Goal: Task Accomplishment & Management: Use online tool/utility

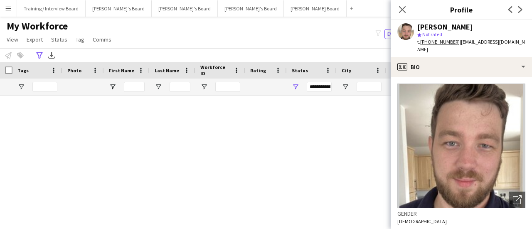
scroll to position [83, 0]
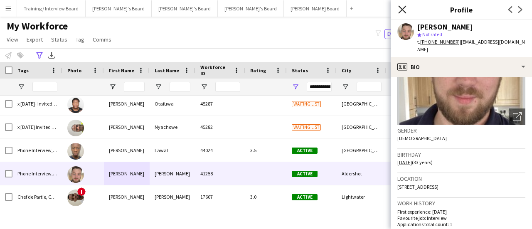
click at [401, 8] on icon at bounding box center [403, 9] width 8 height 8
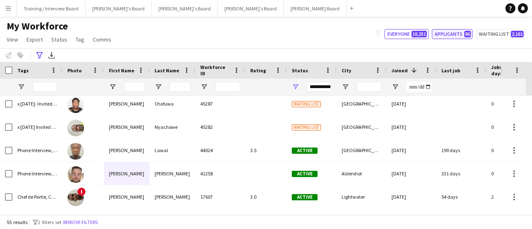
click at [453, 38] on button "Applicants 86" at bounding box center [452, 34] width 41 height 10
click at [463, 35] on button "Applicants 86" at bounding box center [452, 34] width 41 height 10
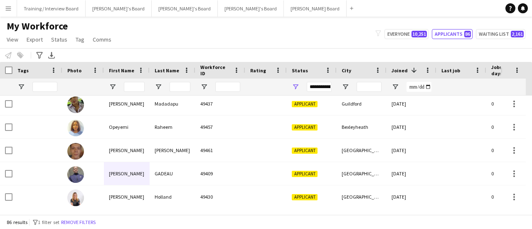
type input "**********"
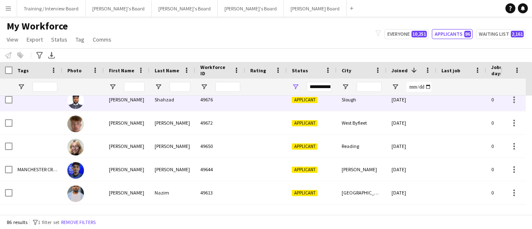
scroll to position [0, 0]
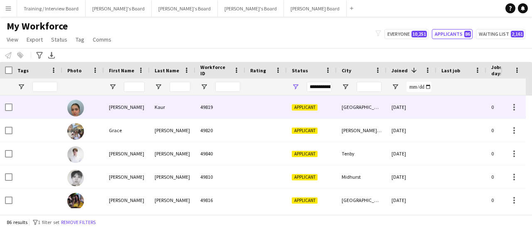
click at [398, 109] on div "[DATE]" at bounding box center [412, 107] width 50 height 23
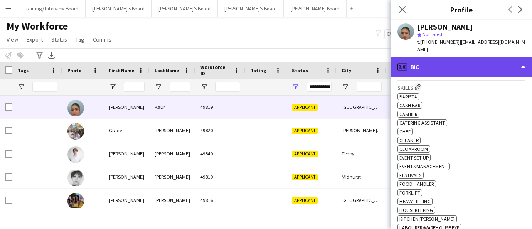
click at [489, 61] on div "profile Bio" at bounding box center [461, 67] width 141 height 20
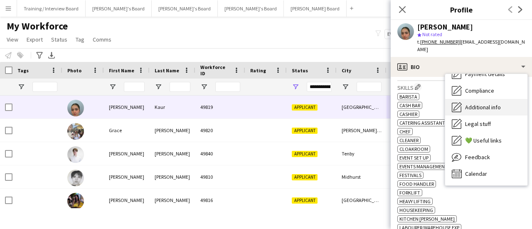
click at [489, 104] on span "Additional info" at bounding box center [483, 107] width 36 height 7
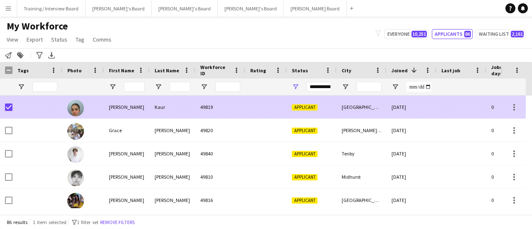
click at [3, 105] on div at bounding box center [6, 107] width 12 height 23
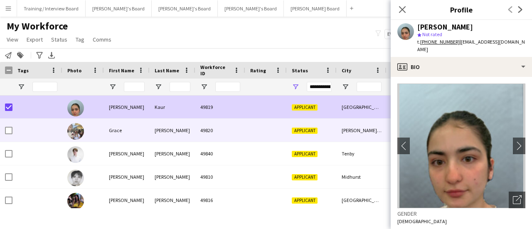
click at [56, 128] on div at bounding box center [37, 130] width 50 height 23
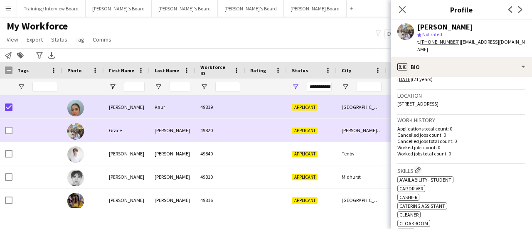
click at [4, 128] on div at bounding box center [6, 130] width 12 height 23
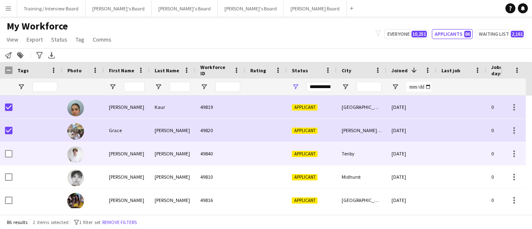
click at [126, 151] on div "[PERSON_NAME]" at bounding box center [127, 153] width 46 height 23
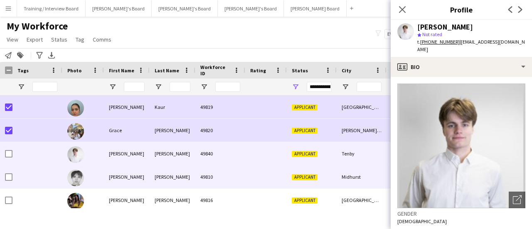
click at [286, 173] on div at bounding box center [266, 177] width 42 height 23
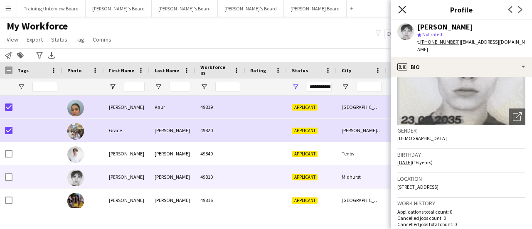
click at [406, 9] on icon "Close pop-in" at bounding box center [403, 9] width 8 height 8
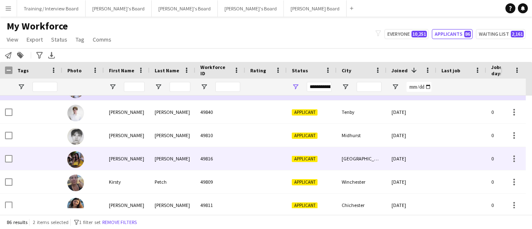
click at [355, 153] on div "[GEOGRAPHIC_DATA]" at bounding box center [362, 158] width 50 height 23
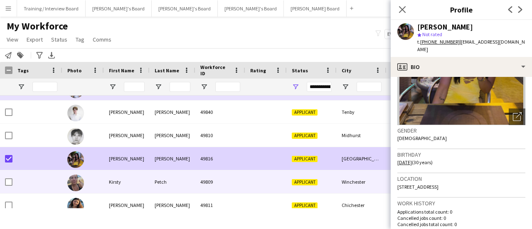
click at [121, 178] on div "Kirsty" at bounding box center [127, 182] width 46 height 23
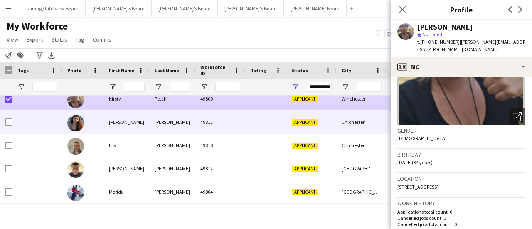
click at [142, 112] on div "[PERSON_NAME]" at bounding box center [127, 122] width 46 height 23
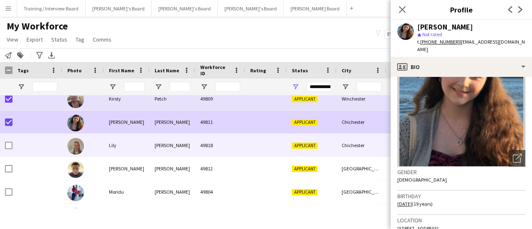
click at [117, 144] on div "Lily" at bounding box center [127, 145] width 46 height 23
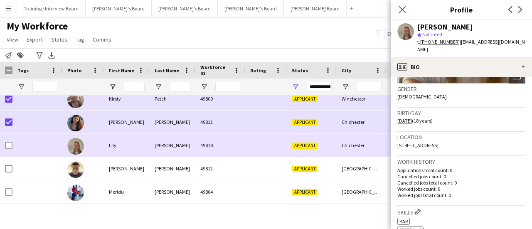
click at [12, 147] on div at bounding box center [37, 145] width 50 height 23
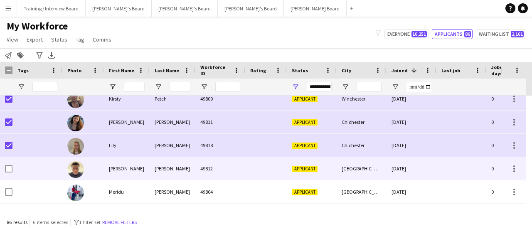
click at [106, 168] on div "[PERSON_NAME]" at bounding box center [127, 168] width 46 height 23
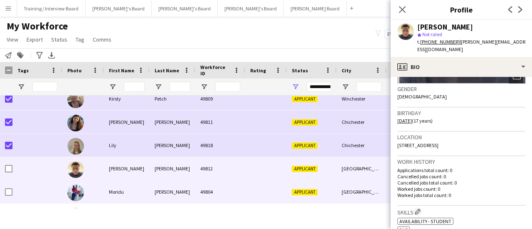
click at [255, 185] on div at bounding box center [266, 192] width 42 height 23
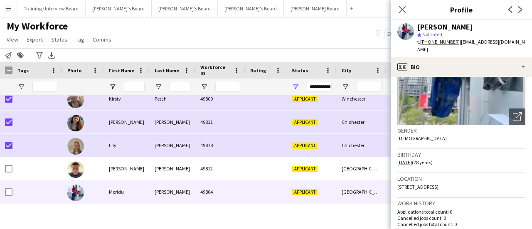
drag, startPoint x: 462, startPoint y: 27, endPoint x: 464, endPoint y: 55, distance: 27.5
click at [462, 29] on div "[PERSON_NAME]" at bounding box center [472, 26] width 108 height 7
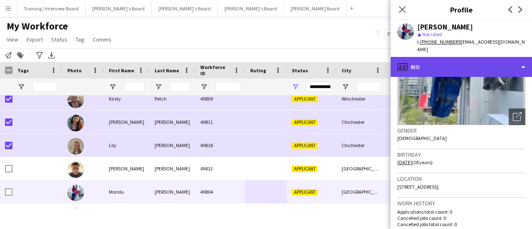
click at [463, 60] on div "profile Bio" at bounding box center [461, 67] width 141 height 20
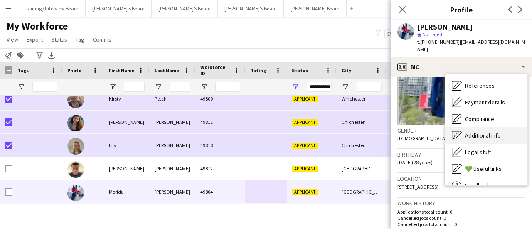
click at [493, 127] on div "Additional info Additional info" at bounding box center [487, 135] width 82 height 17
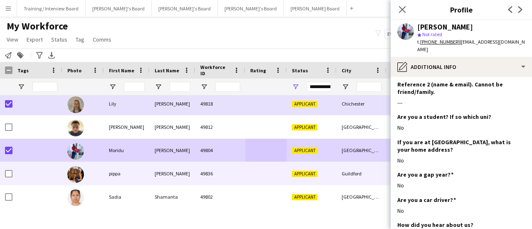
click at [84, 170] on div at bounding box center [83, 173] width 42 height 23
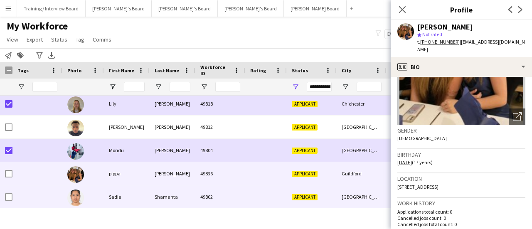
click at [273, 193] on div at bounding box center [266, 197] width 42 height 23
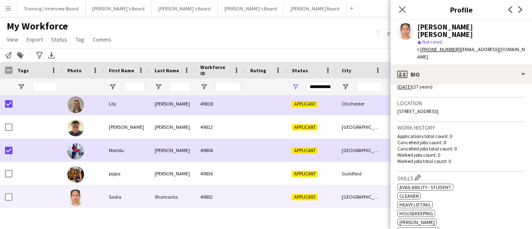
click at [463, 46] on span "| [EMAIL_ADDRESS][DOMAIN_NAME]" at bounding box center [472, 53] width 108 height 14
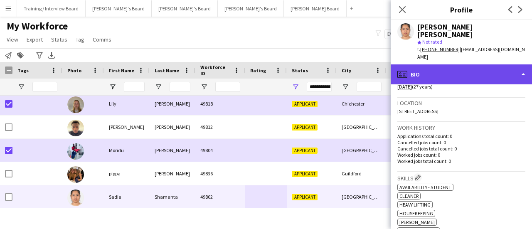
click at [471, 64] on div "profile Bio" at bounding box center [461, 74] width 141 height 20
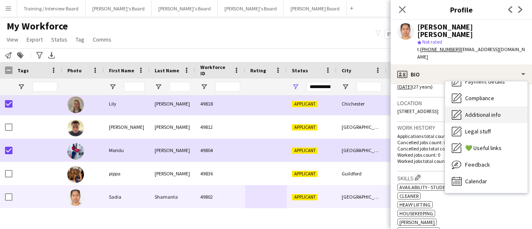
click at [493, 106] on div "Additional info Additional info" at bounding box center [487, 114] width 82 height 17
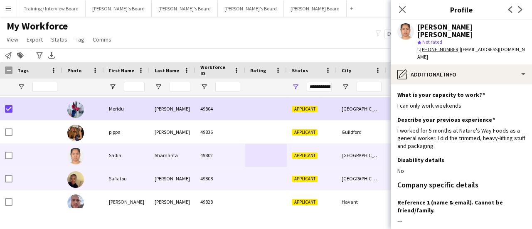
click at [293, 177] on span "Applicant" at bounding box center [305, 179] width 26 height 6
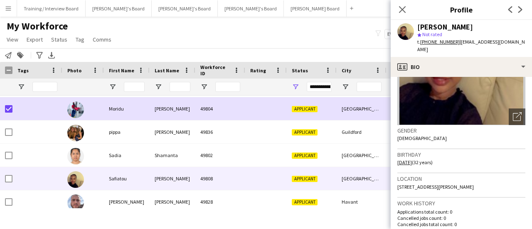
click at [496, 40] on span "| [EMAIL_ADDRESS][DOMAIN_NAME]" at bounding box center [472, 46] width 108 height 14
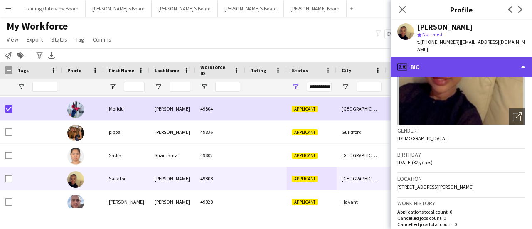
click at [468, 57] on div "profile Bio" at bounding box center [461, 67] width 141 height 20
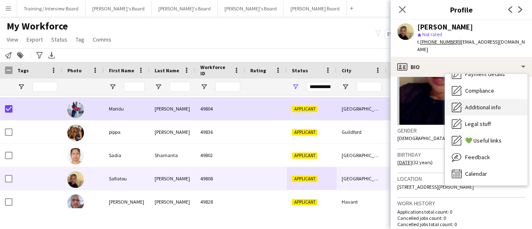
click at [492, 104] on div "Additional info Additional info" at bounding box center [487, 107] width 82 height 17
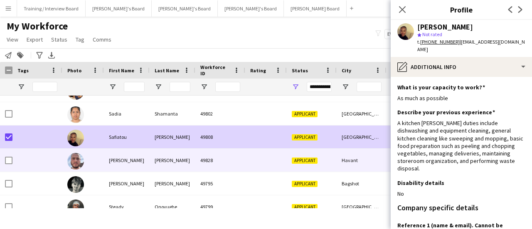
click at [188, 161] on div "[PERSON_NAME]" at bounding box center [173, 160] width 46 height 23
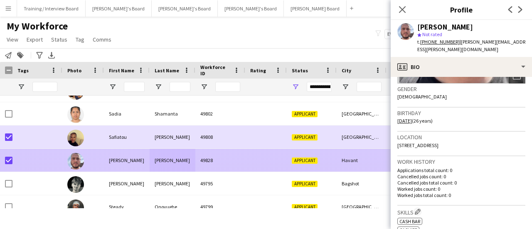
click at [58, 172] on div at bounding box center [37, 183] width 50 height 23
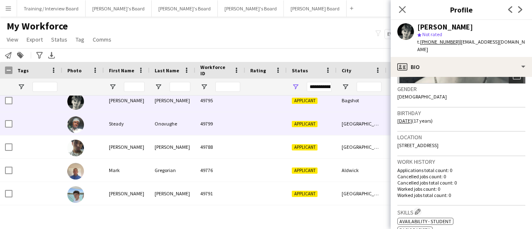
click at [188, 115] on div "Onovughe" at bounding box center [173, 123] width 46 height 23
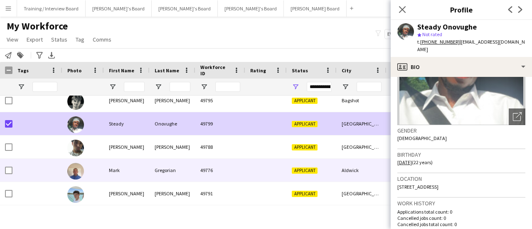
click at [168, 159] on div "Gregorian" at bounding box center [173, 170] width 46 height 23
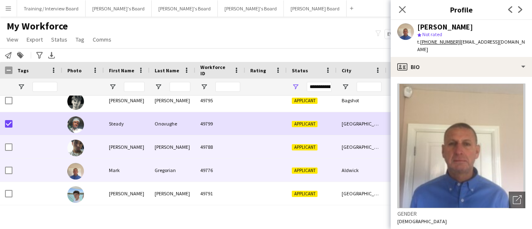
click at [173, 150] on div "[PERSON_NAME]" at bounding box center [173, 147] width 46 height 23
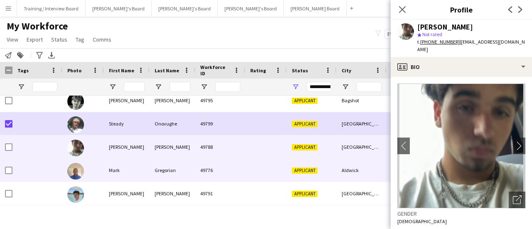
click at [191, 172] on div "Gregorian" at bounding box center [173, 170] width 46 height 23
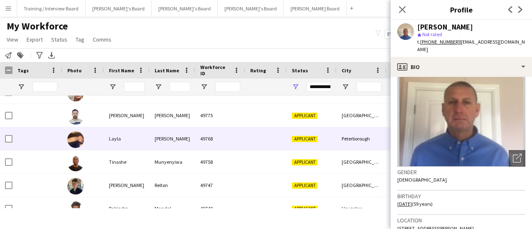
click at [276, 143] on div at bounding box center [266, 138] width 42 height 23
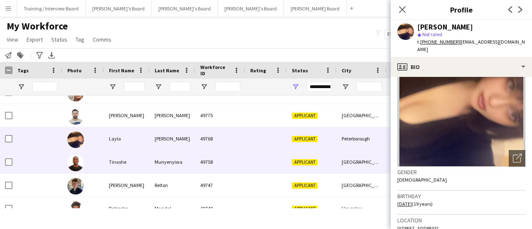
click at [313, 167] on div "Applicant" at bounding box center [312, 162] width 50 height 23
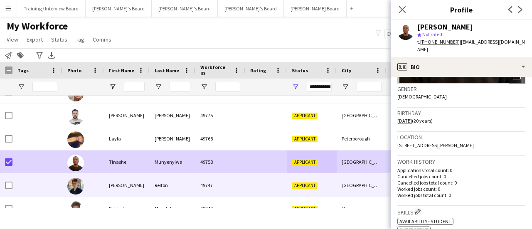
click at [192, 190] on div "Relton" at bounding box center [173, 185] width 46 height 23
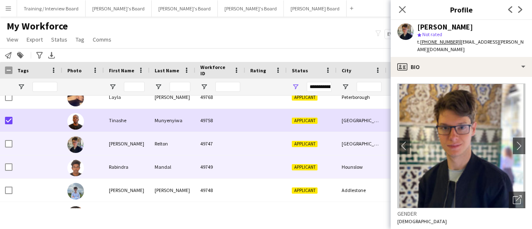
click at [292, 164] on span "Applicant" at bounding box center [305, 167] width 26 height 6
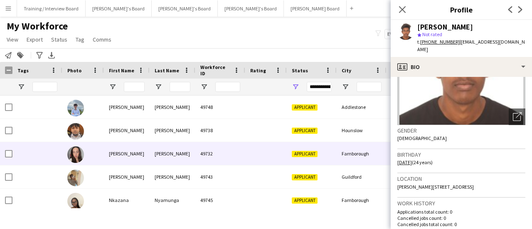
click at [322, 163] on div "Applicant" at bounding box center [312, 153] width 50 height 23
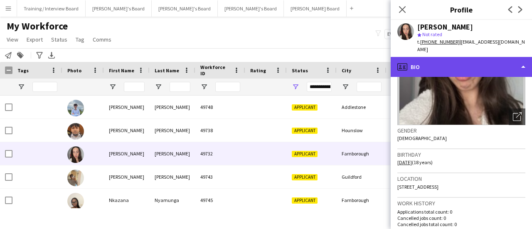
click at [432, 59] on div "profile Bio" at bounding box center [461, 67] width 141 height 20
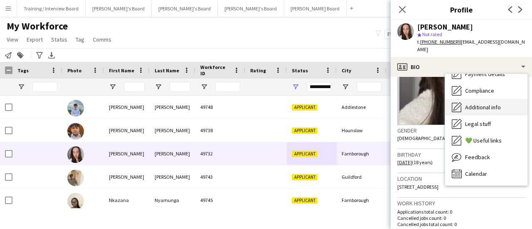
click at [491, 104] on span "Additional info" at bounding box center [483, 107] width 36 height 7
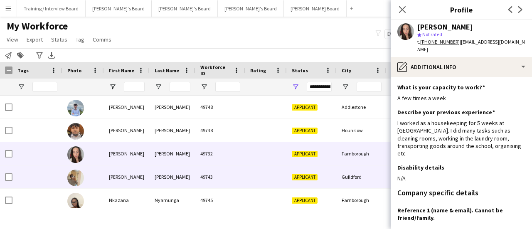
click at [316, 171] on div "Applicant" at bounding box center [312, 177] width 50 height 23
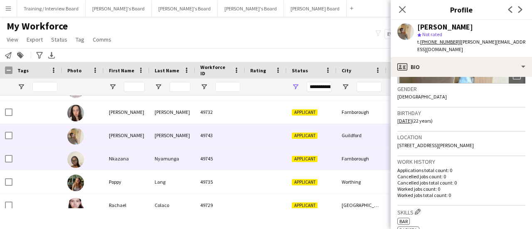
click at [322, 161] on div "Applicant" at bounding box center [312, 158] width 50 height 23
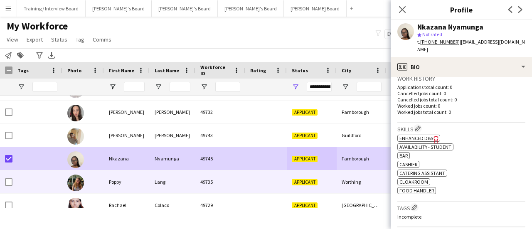
click at [105, 174] on div "Poppy" at bounding box center [127, 182] width 46 height 23
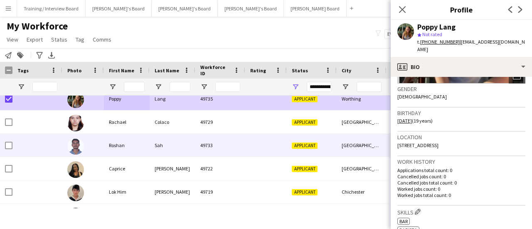
click at [108, 124] on div "Rachael" at bounding box center [127, 122] width 46 height 23
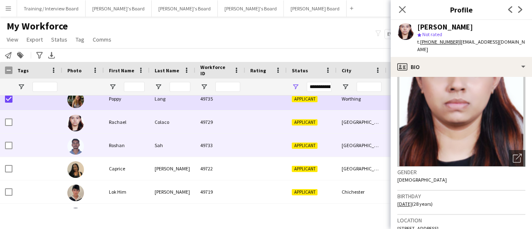
click at [296, 145] on span "Applicant" at bounding box center [305, 146] width 26 height 6
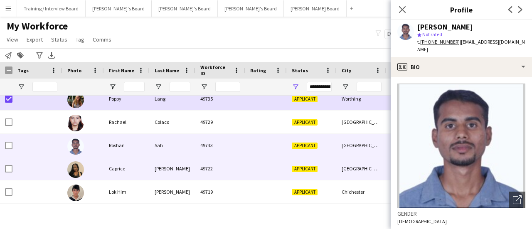
click at [302, 176] on div "Applicant" at bounding box center [312, 168] width 50 height 23
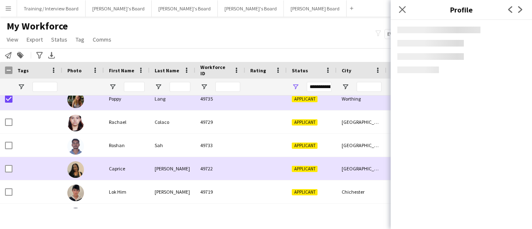
click at [318, 188] on div "Applicant" at bounding box center [312, 192] width 50 height 23
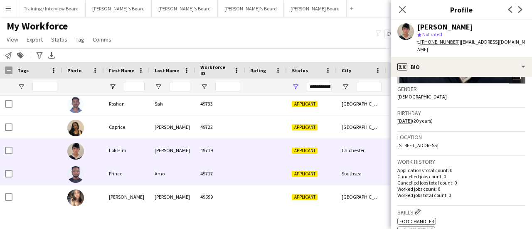
click at [312, 179] on div "Applicant" at bounding box center [312, 173] width 50 height 23
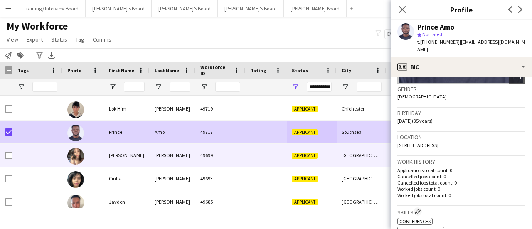
click at [233, 149] on div "49699" at bounding box center [221, 155] width 50 height 23
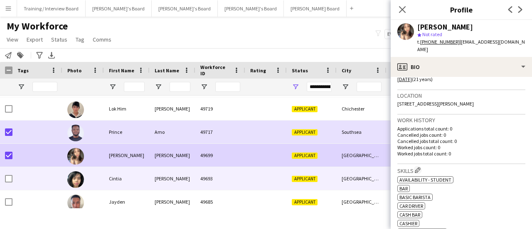
click at [166, 174] on div "[PERSON_NAME]" at bounding box center [173, 178] width 46 height 23
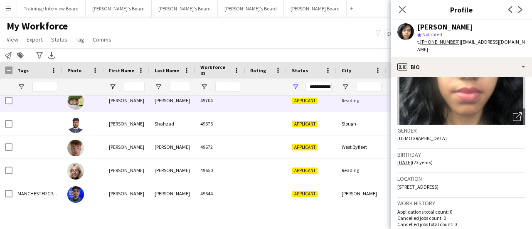
click at [241, 99] on div "49704" at bounding box center [221, 100] width 50 height 23
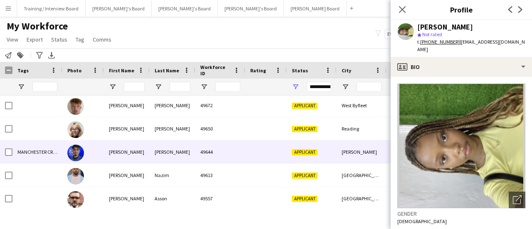
click at [277, 158] on div at bounding box center [266, 152] width 42 height 23
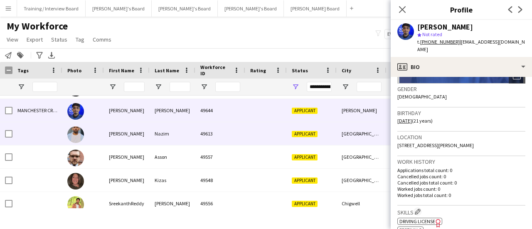
click at [337, 136] on div "Applicant" at bounding box center [312, 133] width 50 height 23
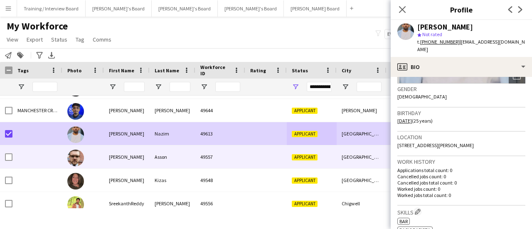
click at [173, 159] on div "Asson" at bounding box center [173, 157] width 46 height 23
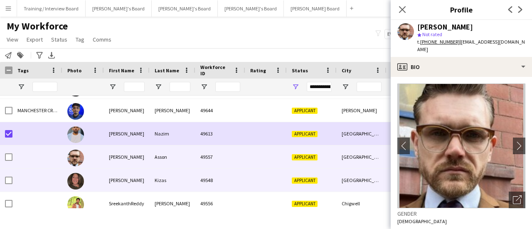
click at [211, 173] on div "49548" at bounding box center [221, 180] width 50 height 23
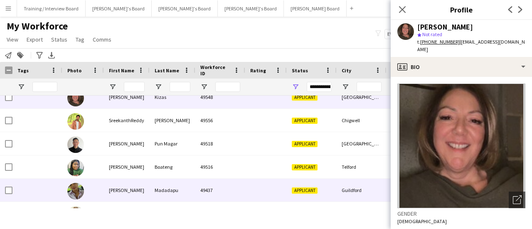
click at [237, 186] on div "49437" at bounding box center [221, 190] width 50 height 23
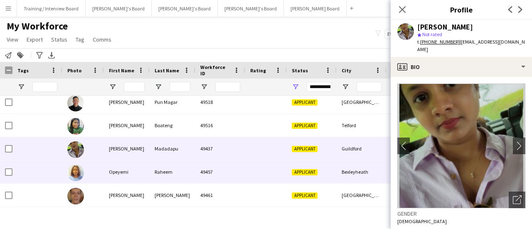
click at [233, 179] on div "49457" at bounding box center [221, 172] width 50 height 23
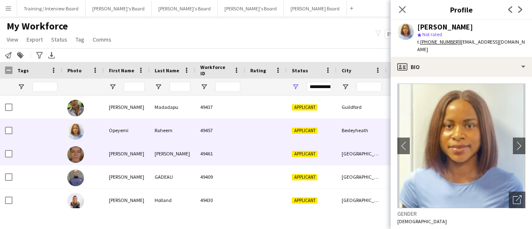
click at [229, 156] on div "49461" at bounding box center [221, 153] width 50 height 23
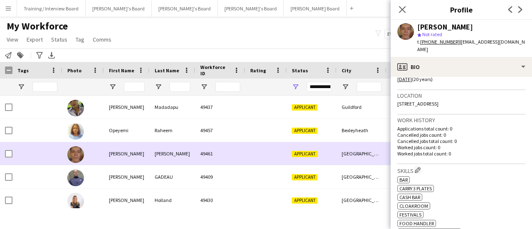
click at [13, 153] on div at bounding box center [37, 153] width 50 height 23
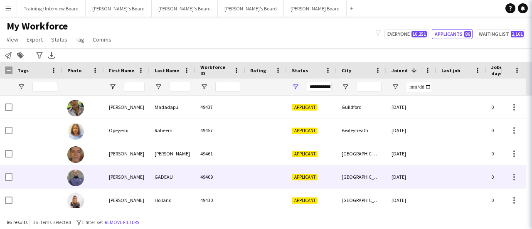
click at [164, 168] on div "GADEAU" at bounding box center [173, 177] width 46 height 23
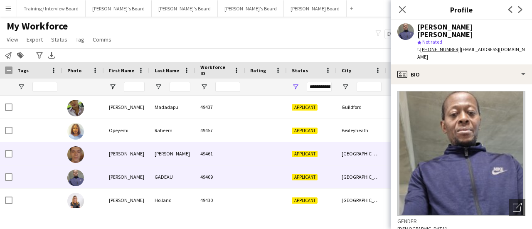
click at [12, 152] on div at bounding box center [37, 153] width 50 height 23
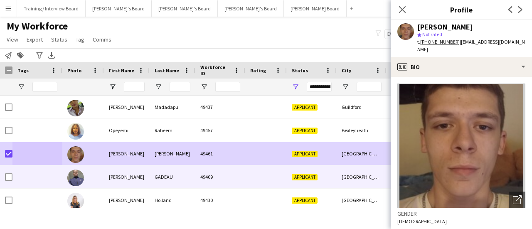
click at [217, 182] on div "49409" at bounding box center [221, 177] width 50 height 23
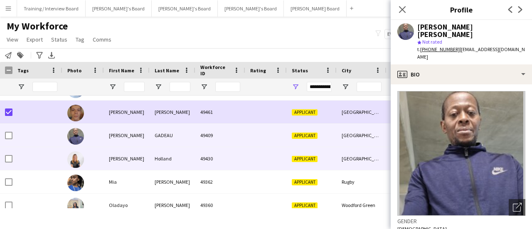
click at [297, 165] on div "Applicant" at bounding box center [312, 158] width 50 height 23
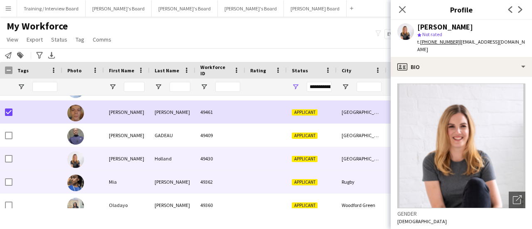
click at [301, 182] on span "Applicant" at bounding box center [305, 182] width 26 height 6
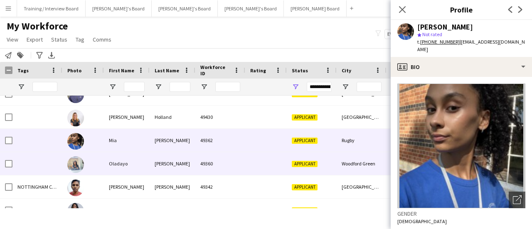
click at [305, 165] on span "Applicant" at bounding box center [305, 164] width 26 height 6
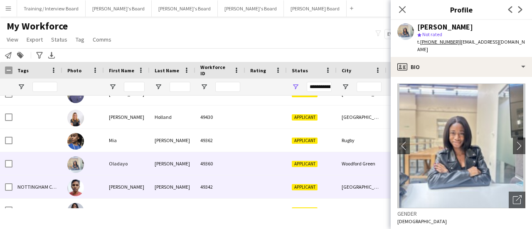
click at [307, 186] on span "Applicant" at bounding box center [305, 187] width 26 height 6
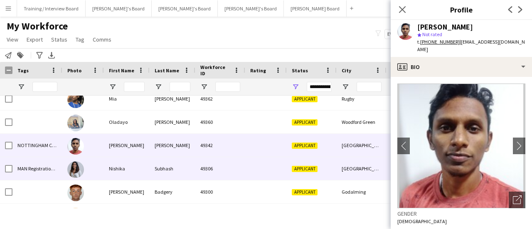
click at [307, 173] on div "Applicant" at bounding box center [312, 168] width 50 height 23
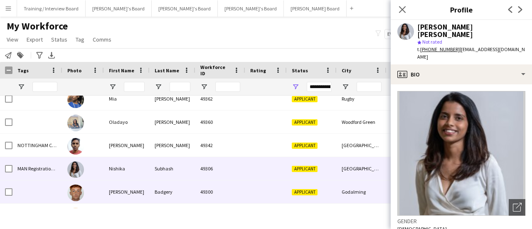
click at [312, 189] on span "Applicant" at bounding box center [305, 192] width 26 height 6
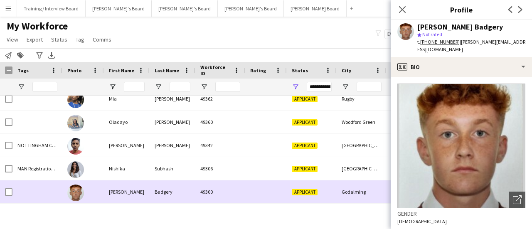
click at [309, 168] on span "Applicant" at bounding box center [305, 169] width 26 height 6
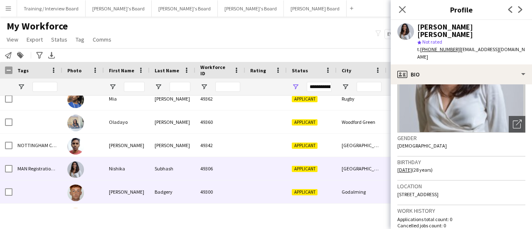
click at [292, 195] on span "Applicant" at bounding box center [305, 192] width 26 height 6
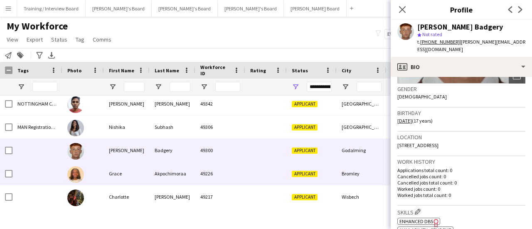
click at [280, 175] on div at bounding box center [266, 173] width 42 height 23
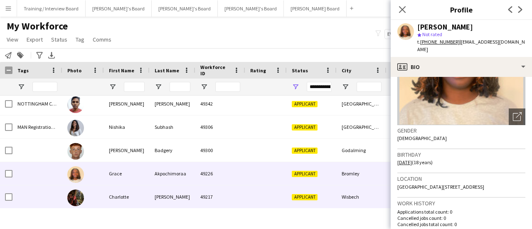
click at [358, 191] on div "Wisbech" at bounding box center [362, 197] width 50 height 23
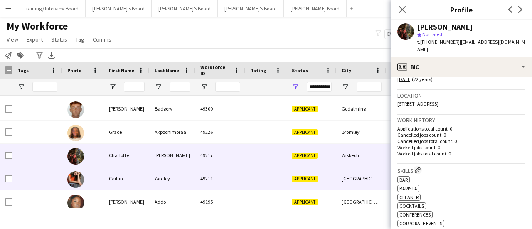
click at [307, 182] on span "Applicant" at bounding box center [305, 179] width 26 height 6
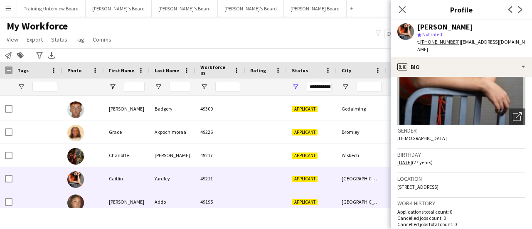
click at [323, 193] on div "Applicant" at bounding box center [312, 202] width 50 height 23
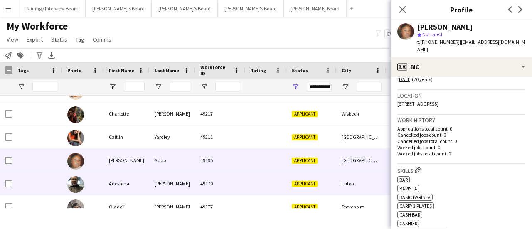
click at [336, 182] on div "Applicant" at bounding box center [312, 183] width 50 height 23
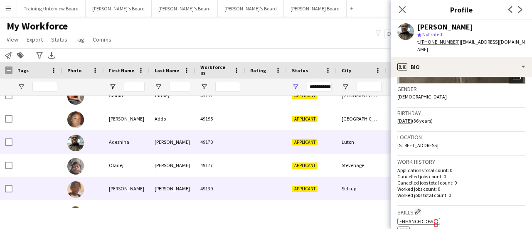
click at [313, 167] on span "Applicant" at bounding box center [305, 166] width 26 height 6
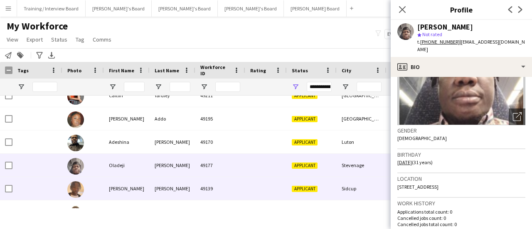
click at [313, 185] on div "Applicant" at bounding box center [312, 188] width 50 height 23
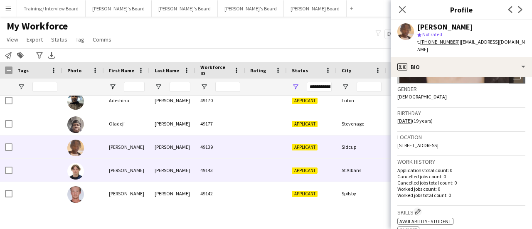
click at [329, 174] on div "Applicant" at bounding box center [312, 170] width 50 height 23
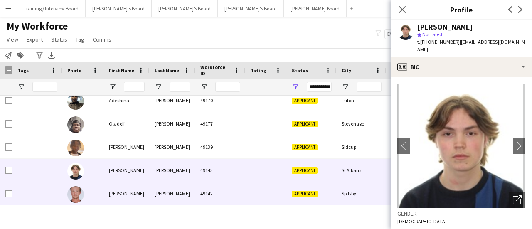
click at [350, 186] on div "Spilsby" at bounding box center [362, 193] width 50 height 23
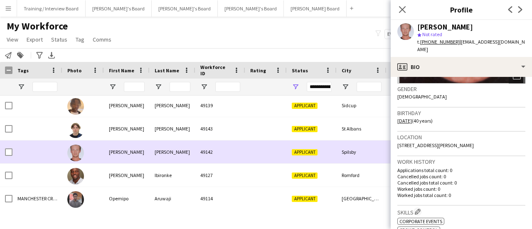
click at [348, 163] on div "Spilsby" at bounding box center [362, 152] width 50 height 23
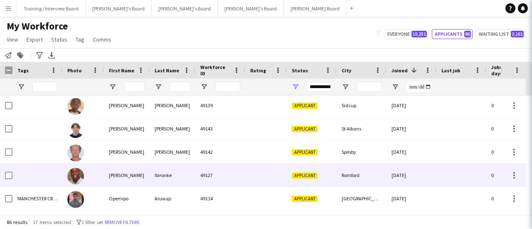
click at [346, 177] on div "Romford" at bounding box center [362, 175] width 50 height 23
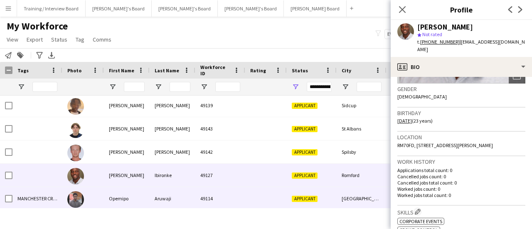
click at [328, 206] on div "Applicant" at bounding box center [312, 198] width 50 height 23
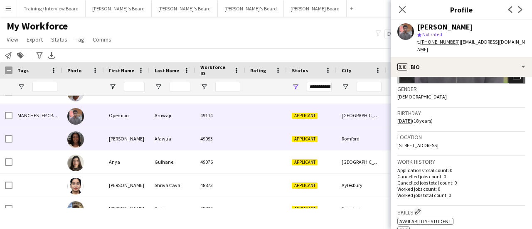
click at [351, 130] on div "Romford" at bounding box center [362, 138] width 50 height 23
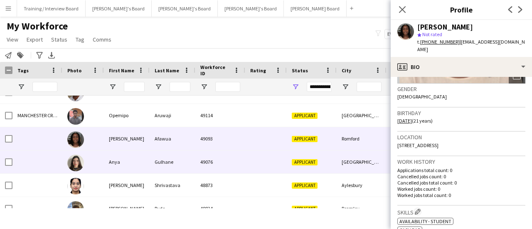
click at [348, 165] on div "[GEOGRAPHIC_DATA]" at bounding box center [362, 162] width 50 height 23
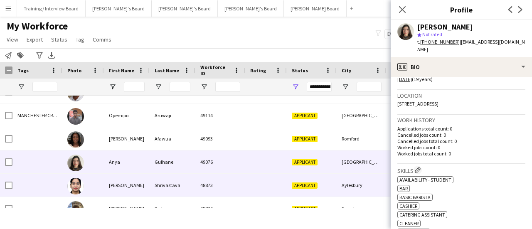
click at [354, 188] on div "Aylesbury" at bounding box center [362, 185] width 50 height 23
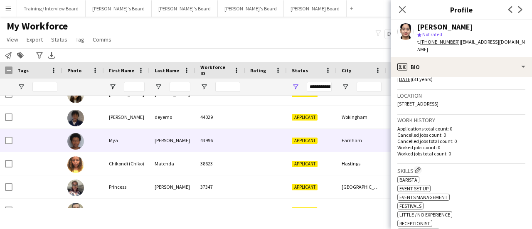
click at [338, 146] on div "Farnham" at bounding box center [362, 140] width 50 height 23
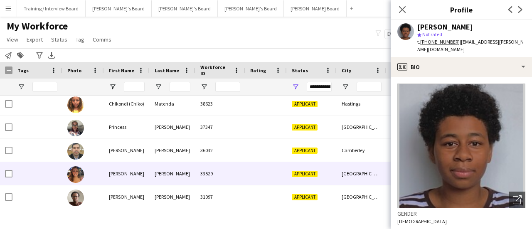
click at [328, 167] on div "Applicant" at bounding box center [312, 173] width 50 height 23
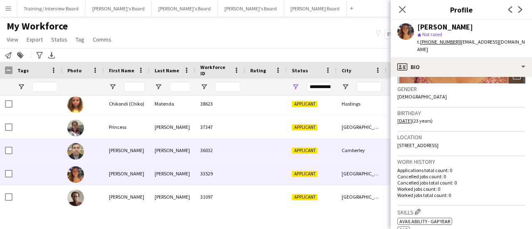
click at [318, 153] on div "Applicant" at bounding box center [312, 150] width 50 height 23
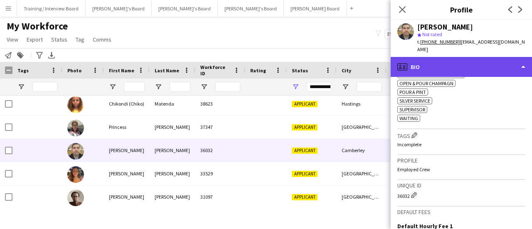
click at [488, 62] on div "profile Bio" at bounding box center [461, 67] width 141 height 20
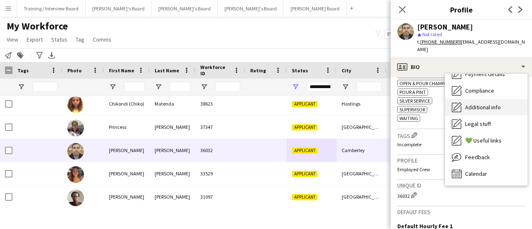
click at [497, 104] on span "Additional info" at bounding box center [483, 107] width 36 height 7
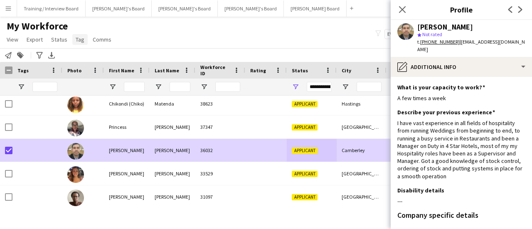
click at [82, 42] on span "Tag" at bounding box center [80, 39] width 9 height 7
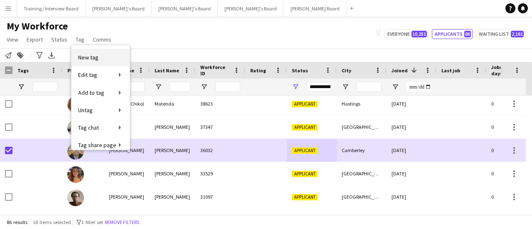
click at [105, 59] on link "New tag" at bounding box center [101, 57] width 58 height 17
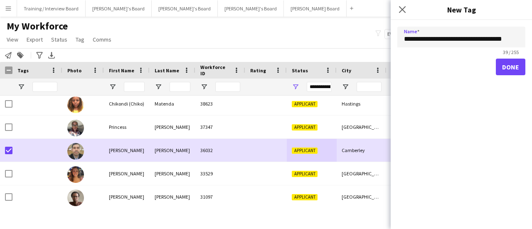
type input "**********"
click at [521, 68] on button "Done" at bounding box center [511, 67] width 30 height 17
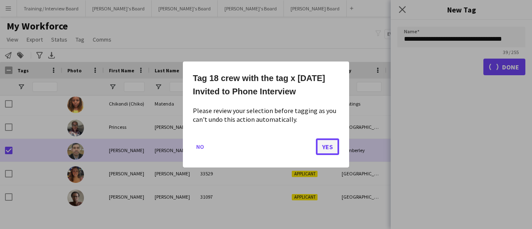
click at [331, 154] on button "Yes" at bounding box center [327, 147] width 23 height 17
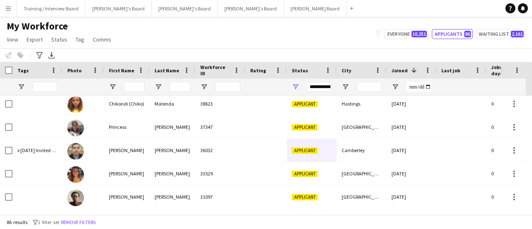
click at [17, 86] on div at bounding box center [37, 87] width 50 height 17
click at [20, 86] on span "Open Filter Menu" at bounding box center [20, 86] width 7 height 7
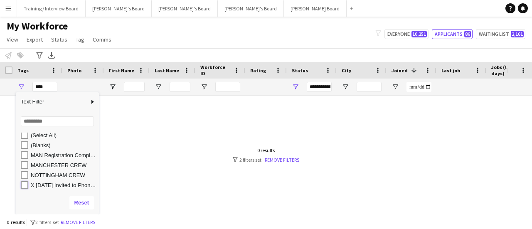
type input "**********"
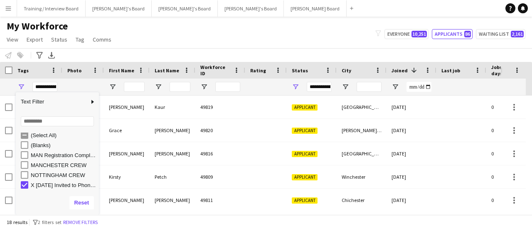
click at [181, 29] on div "My Workforce View Views Default view Compliance RTW Checks [GEOGRAPHIC_DATA] Se…" at bounding box center [266, 34] width 532 height 28
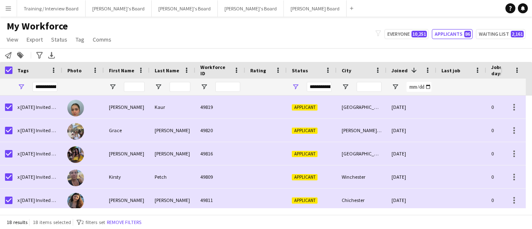
click at [14, 57] on div "Notify workforce Add to tag Search tags magnifier Add tag Advanced filters Adva…" at bounding box center [266, 55] width 532 height 14
click at [8, 57] on icon at bounding box center [8, 55] width 7 height 7
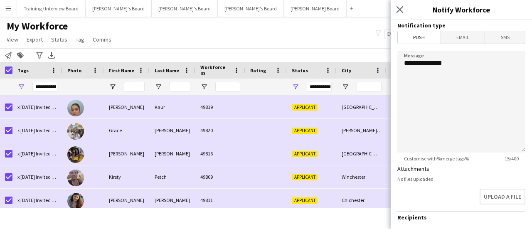
click at [459, 33] on span "Email" at bounding box center [463, 37] width 44 height 12
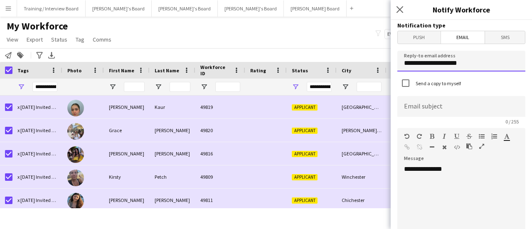
drag, startPoint x: 474, startPoint y: 64, endPoint x: 0, endPoint y: 40, distance: 474.4
click at [207, 43] on body "Menu Boards Boards Boards All jobs Status Workforce Workforce My Workforce Recr…" at bounding box center [266, 114] width 532 height 229
type input "**********"
click at [485, 181] on div "**********" at bounding box center [459, 215] width 122 height 100
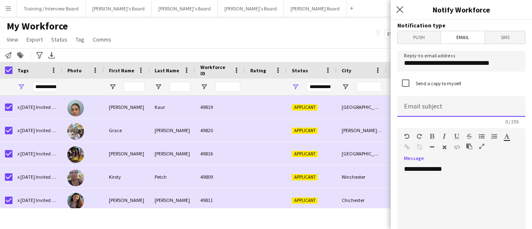
click at [468, 104] on input at bounding box center [462, 106] width 128 height 21
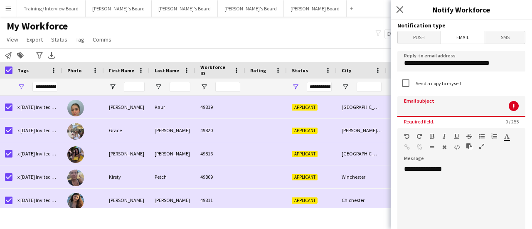
click at [445, 108] on input at bounding box center [462, 106] width 128 height 21
paste input "**********"
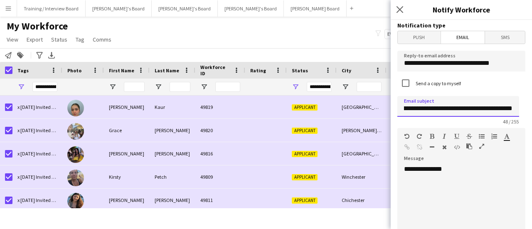
type input "**********"
drag, startPoint x: 476, startPoint y: 185, endPoint x: 470, endPoint y: 177, distance: 10.2
click at [475, 184] on div "**********" at bounding box center [459, 215] width 122 height 100
click at [431, 188] on div at bounding box center [458, 186] width 109 height 8
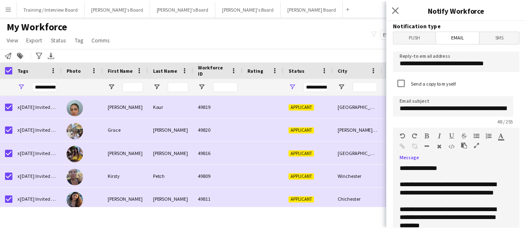
scroll to position [35, 0]
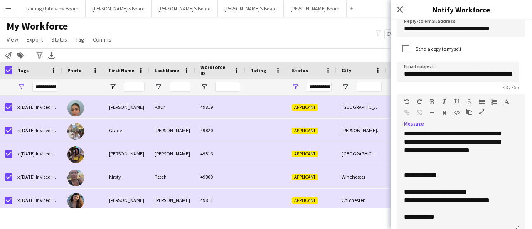
click at [485, 111] on div at bounding box center [479, 114] width 25 height 10
click at [483, 111] on icon "button" at bounding box center [482, 112] width 5 height 6
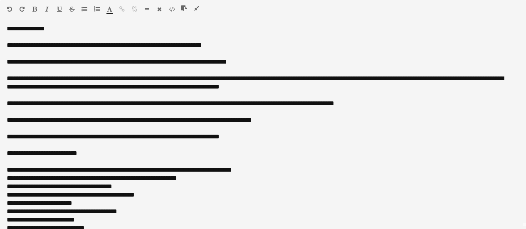
scroll to position [0, 0]
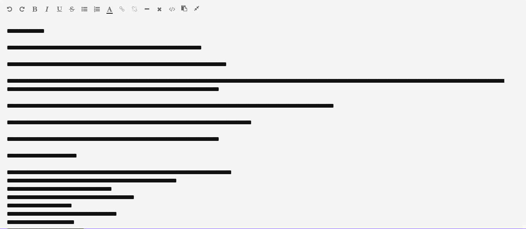
click at [43, 166] on div at bounding box center [263, 164] width 513 height 8
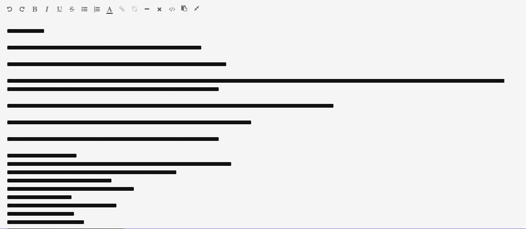
click at [78, 103] on div "**********" at bounding box center [260, 106] width 506 height 8
drag, startPoint x: 44, startPoint y: 125, endPoint x: 43, endPoint y: 129, distance: 4.7
click at [44, 125] on div "**********" at bounding box center [260, 123] width 506 height 8
drag, startPoint x: 275, startPoint y: 67, endPoint x: 120, endPoint y: 66, distance: 155.6
click at [120, 66] on div "**********" at bounding box center [260, 64] width 506 height 8
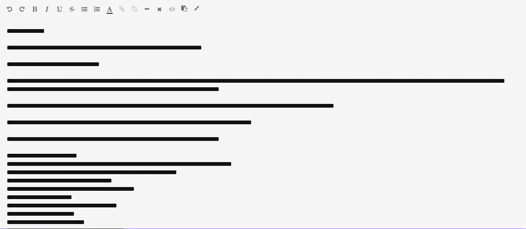
drag, startPoint x: 124, startPoint y: 66, endPoint x: 104, endPoint y: 66, distance: 20.4
click at [104, 66] on div "**********" at bounding box center [260, 64] width 506 height 8
click at [120, 5] on div "Standard Heading 1 Heading 2 Heading 3 Heading 4 Heading 5 Heading 6 Heading 7 …" at bounding box center [263, 10] width 526 height 21
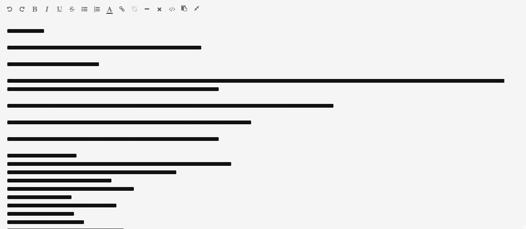
click at [120, 9] on icon "button" at bounding box center [121, 9] width 5 height 6
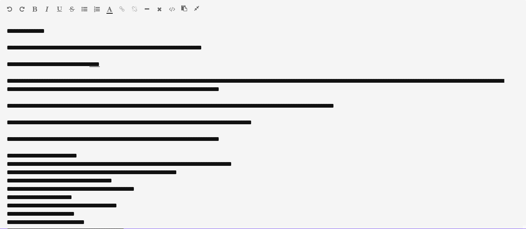
click at [277, 113] on div at bounding box center [263, 114] width 513 height 8
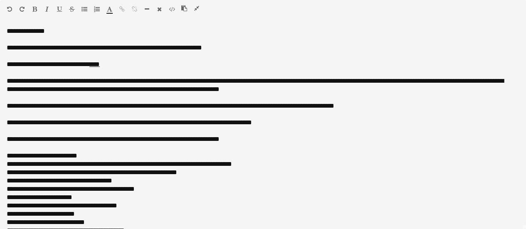
click at [199, 10] on icon "button" at bounding box center [196, 8] width 5 height 6
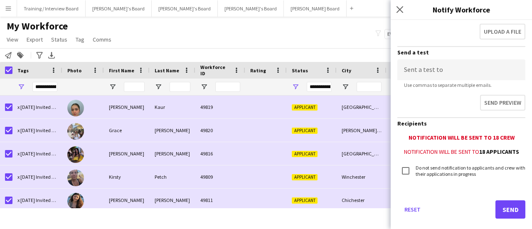
scroll to position [289, 0]
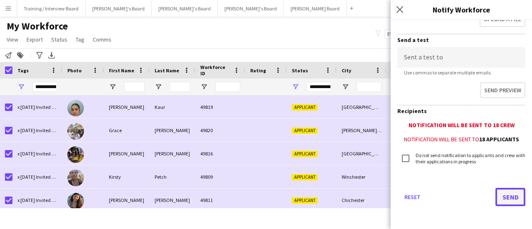
click at [505, 196] on button "Send" at bounding box center [511, 197] width 30 height 18
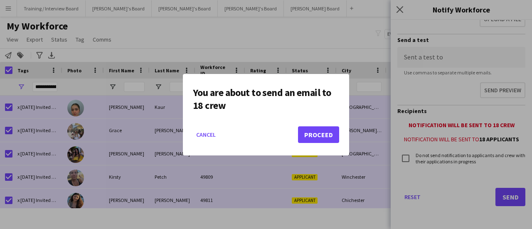
click at [310, 123] on mat-dialog-actions "Cancel Proceed" at bounding box center [266, 137] width 146 height 35
click at [314, 131] on button "Proceed" at bounding box center [318, 134] width 41 height 17
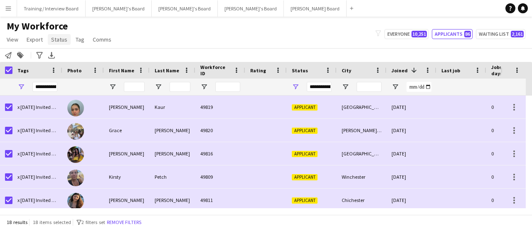
click at [58, 41] on span "Status" at bounding box center [59, 39] width 16 height 7
click at [74, 63] on link "Edit" at bounding box center [77, 57] width 58 height 17
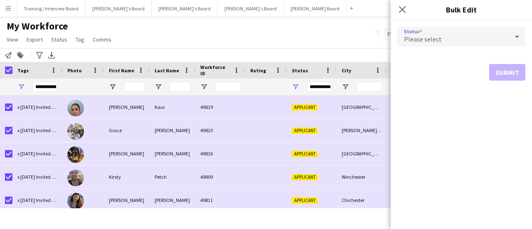
click at [455, 42] on div "Please select" at bounding box center [453, 37] width 111 height 20
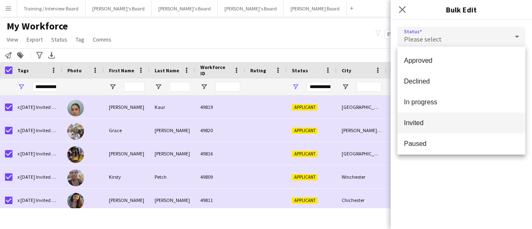
scroll to position [86, 0]
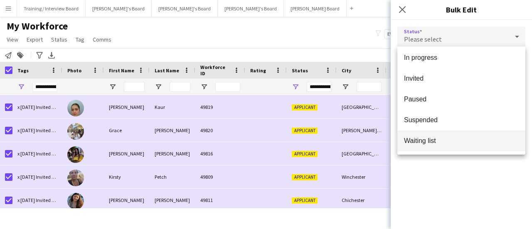
click at [455, 138] on span "Waiting list" at bounding box center [461, 141] width 115 height 8
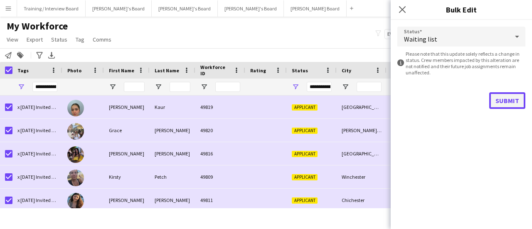
click at [519, 94] on button "Submit" at bounding box center [508, 100] width 36 height 17
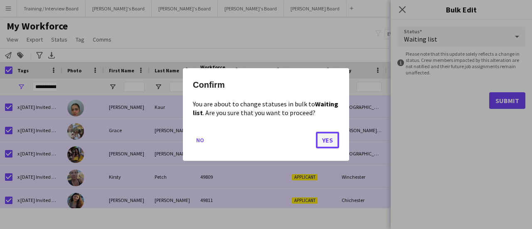
click at [320, 140] on button "Yes" at bounding box center [327, 140] width 23 height 17
type input "***"
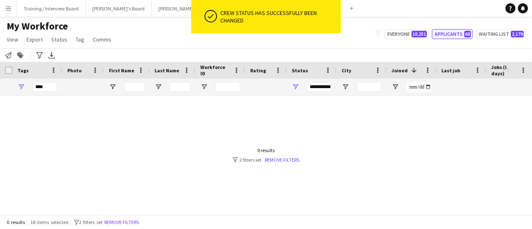
click at [455, 30] on button "Applicants 68" at bounding box center [452, 34] width 41 height 10
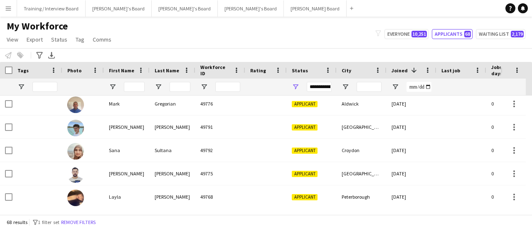
scroll to position [0, 0]
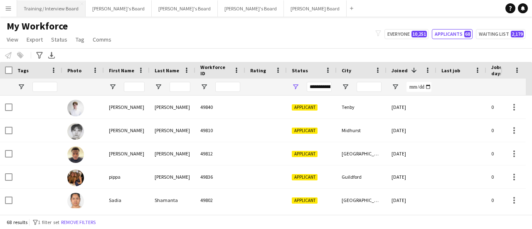
click at [62, 9] on button "Training / Interview Board Close" at bounding box center [51, 8] width 69 height 16
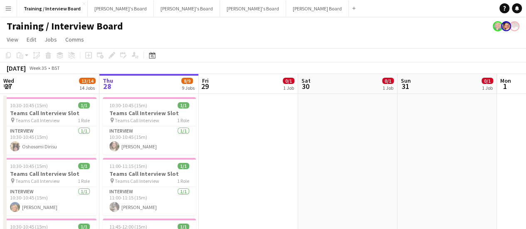
scroll to position [0, 256]
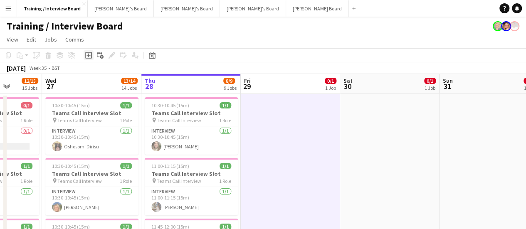
click at [90, 57] on icon "Add job" at bounding box center [88, 55] width 7 height 7
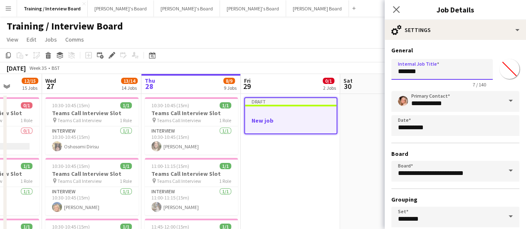
drag, startPoint x: 447, startPoint y: 68, endPoint x: 388, endPoint y: 72, distance: 59.6
click at [388, 72] on form "**********" at bounding box center [455, 169] width 141 height 245
type input "*"
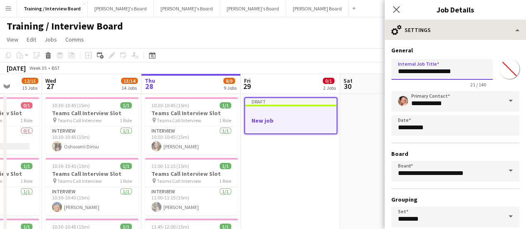
type input "**********"
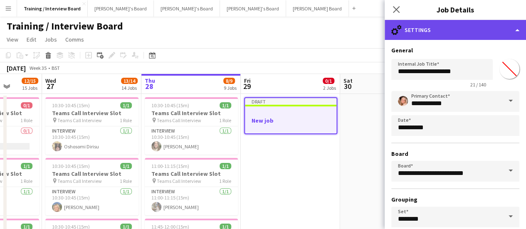
click at [442, 26] on div "cog-double-3 Settings" at bounding box center [455, 30] width 141 height 20
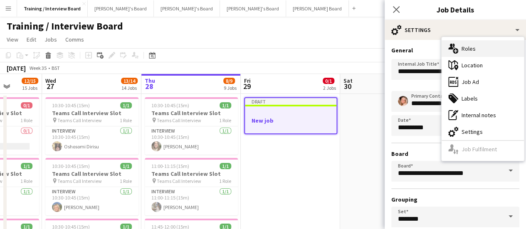
click at [461, 46] on div "multiple-users-add Roles" at bounding box center [483, 48] width 82 height 17
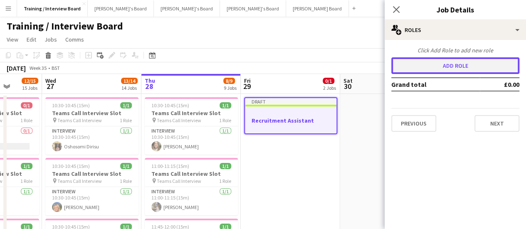
click at [443, 64] on button "Add role" at bounding box center [455, 65] width 128 height 17
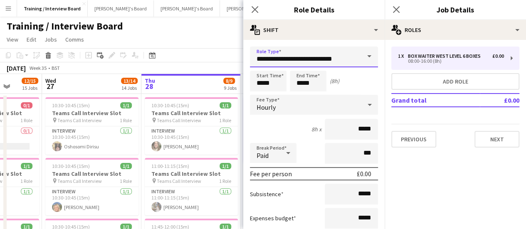
click at [302, 61] on input "**********" at bounding box center [314, 57] width 128 height 21
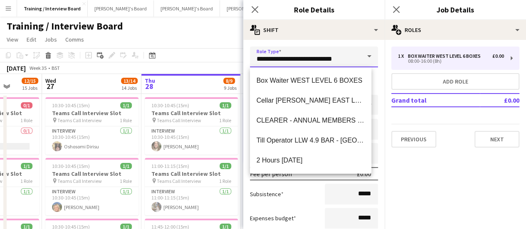
click at [302, 61] on input "**********" at bounding box center [314, 57] width 128 height 21
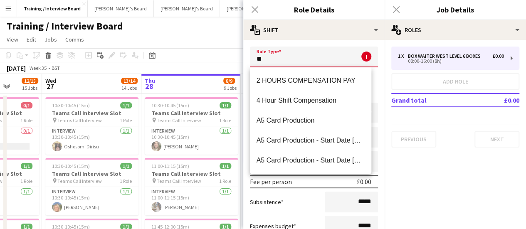
type input "*"
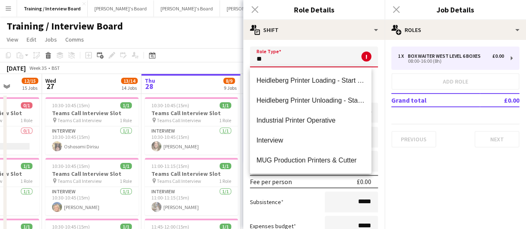
type input "*"
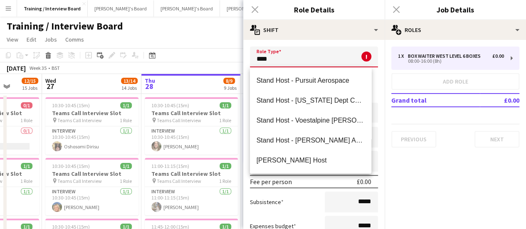
scroll to position [0, 0]
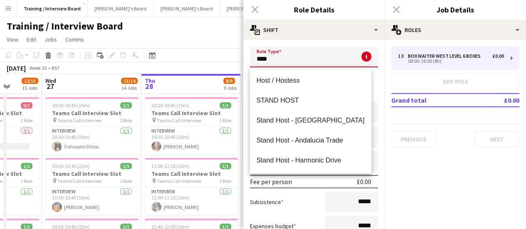
drag, startPoint x: 302, startPoint y: 57, endPoint x: 211, endPoint y: 56, distance: 91.1
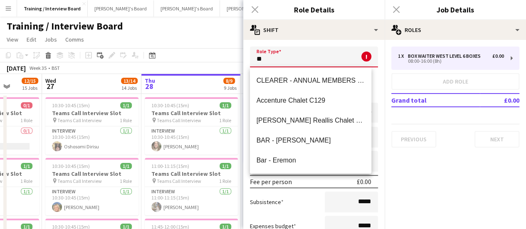
type input "*"
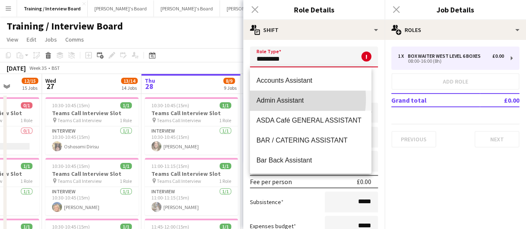
click at [277, 99] on span "Admin Assistant" at bounding box center [311, 101] width 109 height 8
type input "**********"
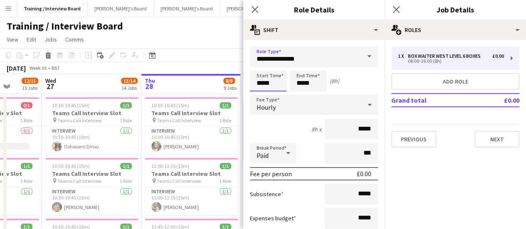
drag, startPoint x: 275, startPoint y: 86, endPoint x: 130, endPoint y: 62, distance: 147.6
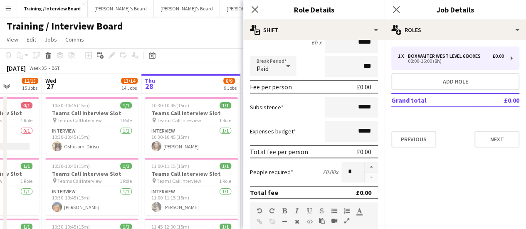
scroll to position [166, 0]
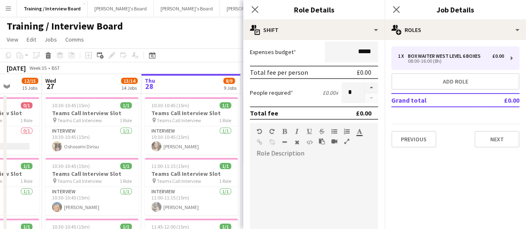
type input "*****"
click at [228, 46] on app-page-menu "View Day view expanded Day view collapsed Month view Date picker Jump to [DATE]…" at bounding box center [263, 40] width 526 height 16
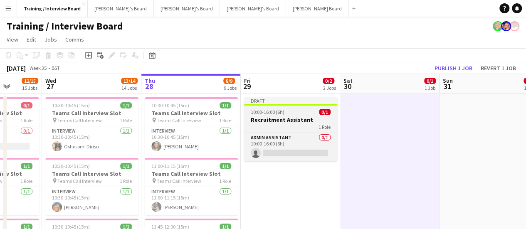
click at [315, 121] on h3 "Recruitment Assistant" at bounding box center [290, 119] width 93 height 7
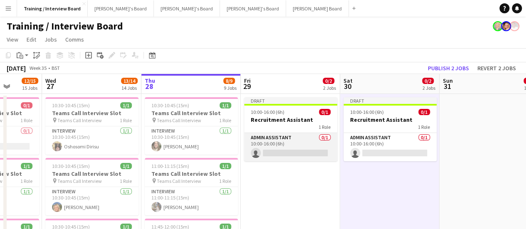
click at [295, 146] on app-card-role "Admin Assistant 0/1 10:00-16:00 (6h) single-neutral-actions" at bounding box center [290, 147] width 93 height 28
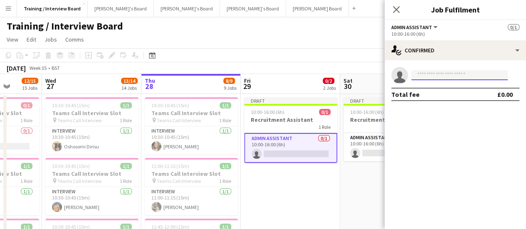
click at [453, 77] on input at bounding box center [459, 75] width 97 height 10
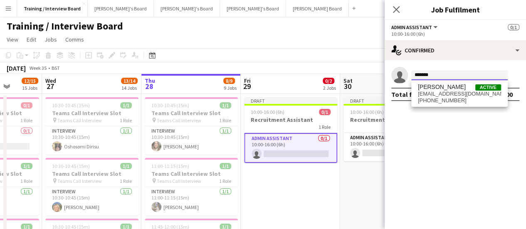
type input "*******"
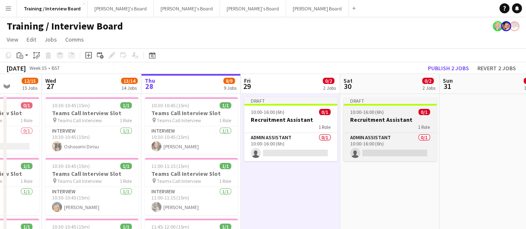
click at [405, 110] on div "10:00-16:00 (6h) 0/1" at bounding box center [390, 112] width 93 height 6
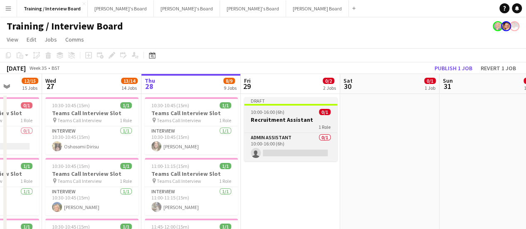
click at [309, 104] on div at bounding box center [290, 105] width 93 height 2
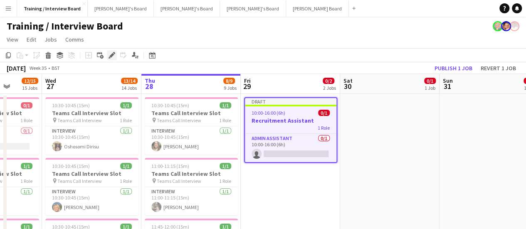
click at [113, 57] on icon "Edit" at bounding box center [112, 55] width 7 height 7
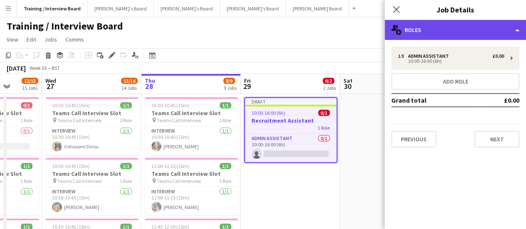
click at [452, 37] on div "multiple-users-add Roles" at bounding box center [455, 30] width 141 height 20
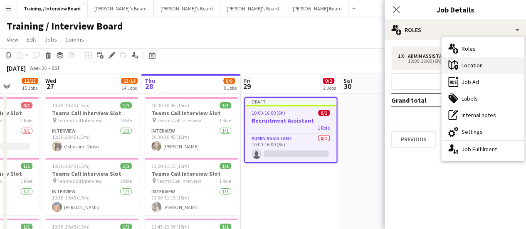
click at [483, 63] on div "maps-pin-1 Location" at bounding box center [483, 65] width 82 height 17
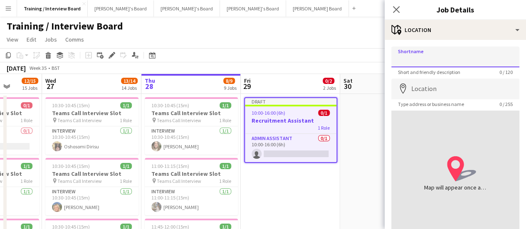
click at [446, 64] on input "Shortname" at bounding box center [455, 57] width 128 height 21
type input "**********"
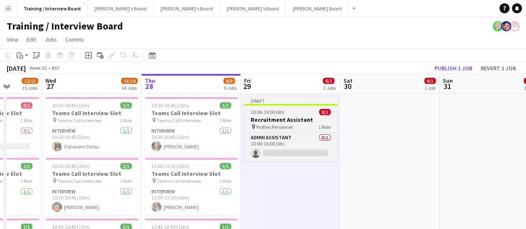
click at [282, 116] on h3 "Recruitment Assistant" at bounding box center [290, 119] width 93 height 7
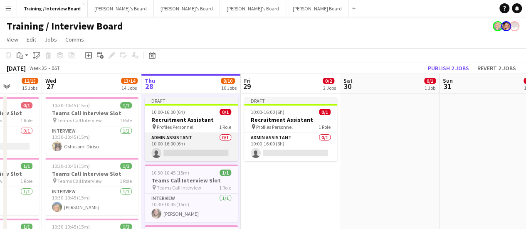
click at [183, 151] on app-card-role "Admin Assistant 0/1 10:00-16:00 (6h) single-neutral-actions" at bounding box center [191, 147] width 93 height 28
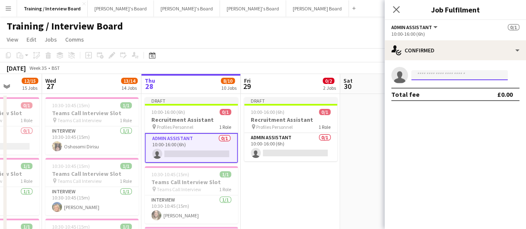
click at [461, 79] on input at bounding box center [459, 75] width 97 height 10
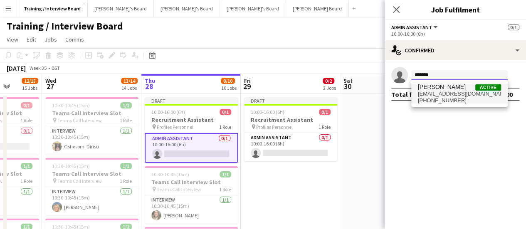
type input "*******"
click at [452, 101] on span "[PHONE_NUMBER]" at bounding box center [459, 100] width 83 height 7
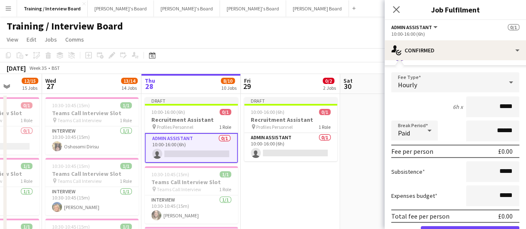
scroll to position [42, 0]
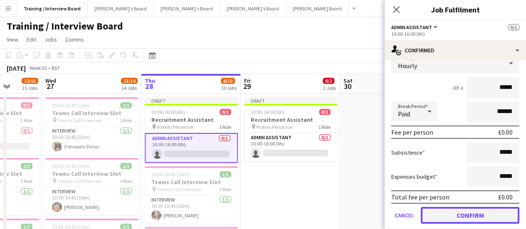
click at [472, 214] on button "Confirm" at bounding box center [470, 215] width 99 height 17
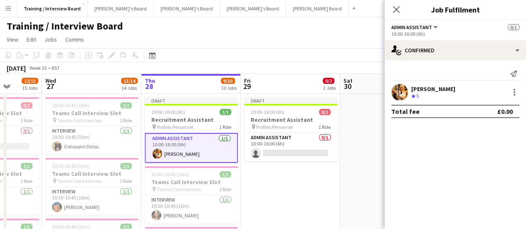
scroll to position [0, 0]
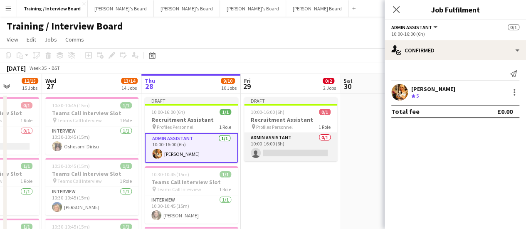
click at [309, 141] on app-card-role "Admin Assistant 0/1 10:00-16:00 (6h) single-neutral-actions" at bounding box center [290, 147] width 93 height 28
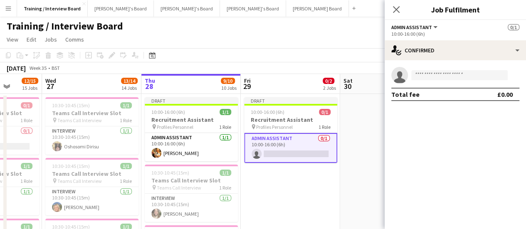
click at [443, 64] on div "single-neutral-actions Total fee £0.00" at bounding box center [455, 83] width 141 height 47
click at [441, 73] on input at bounding box center [459, 75] width 97 height 10
drag, startPoint x: 393, startPoint y: 75, endPoint x: 235, endPoint y: 64, distance: 157.6
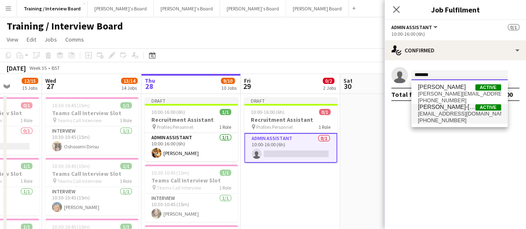
type input "*******"
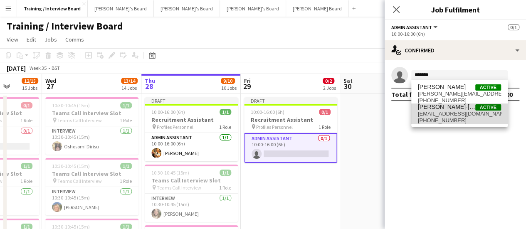
click at [456, 120] on span "[PHONE_NUMBER]" at bounding box center [459, 120] width 83 height 7
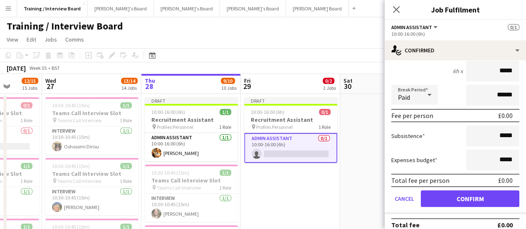
scroll to position [67, 0]
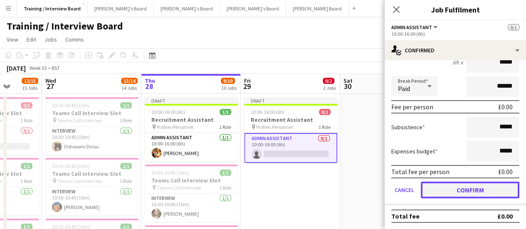
click at [477, 187] on button "Confirm" at bounding box center [470, 190] width 99 height 17
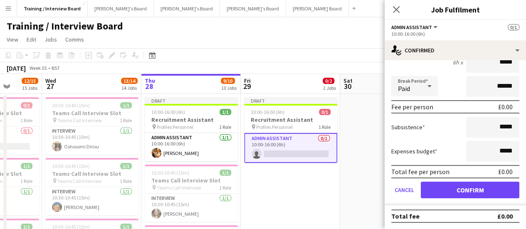
scroll to position [0, 0]
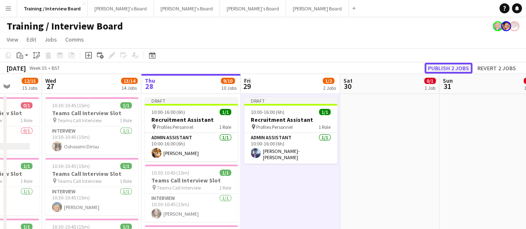
click at [452, 69] on button "Publish 2 jobs" at bounding box center [449, 68] width 48 height 11
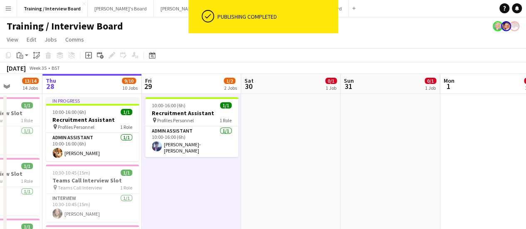
scroll to position [0, 358]
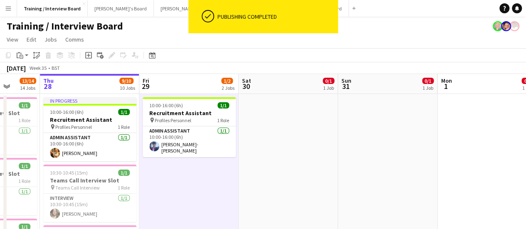
drag, startPoint x: 346, startPoint y: 149, endPoint x: 316, endPoint y: 152, distance: 30.1
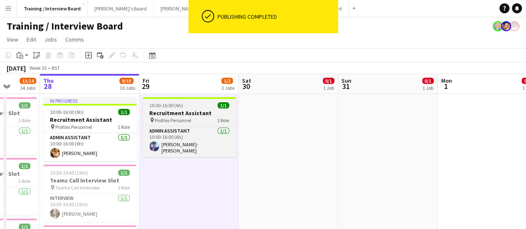
click at [170, 109] on app-job-card "10:00-16:00 (6h) 1/1 Recruitment Assistant pin Profiles Personnel 1 Role Admin …" at bounding box center [189, 127] width 93 height 60
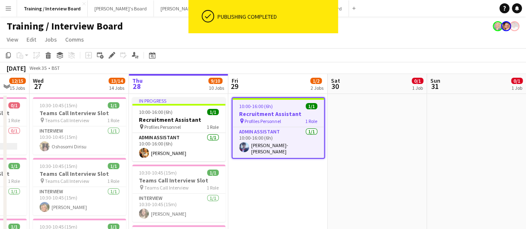
drag, startPoint x: 372, startPoint y: 156, endPoint x: 254, endPoint y: 148, distance: 118.8
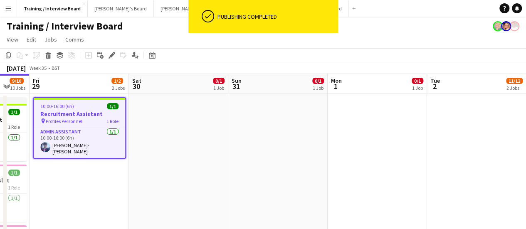
scroll to position [0, 295]
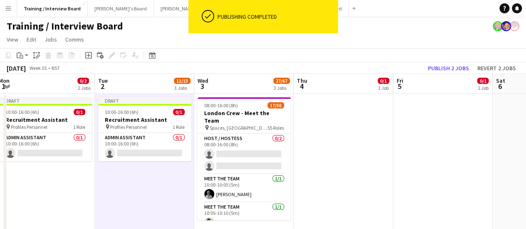
scroll to position [0, 306]
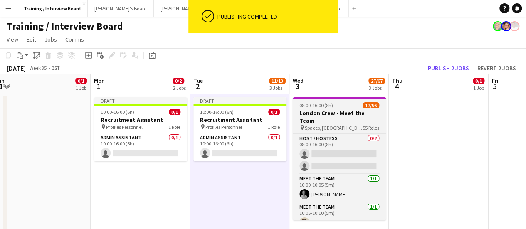
drag, startPoint x: 414, startPoint y: 168, endPoint x: 345, endPoint y: 111, distance: 89.2
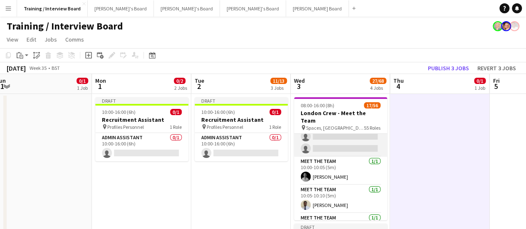
scroll to position [0, 0]
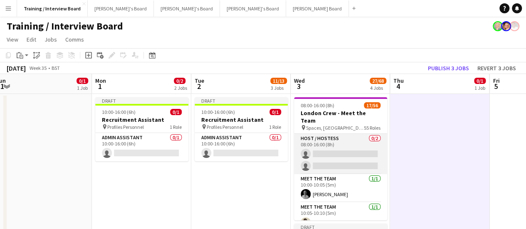
click at [340, 151] on app-card-role "Host / Hostess 0/2 08:00-16:00 (8h) single-neutral-actions single-neutral-actio…" at bounding box center [340, 154] width 93 height 40
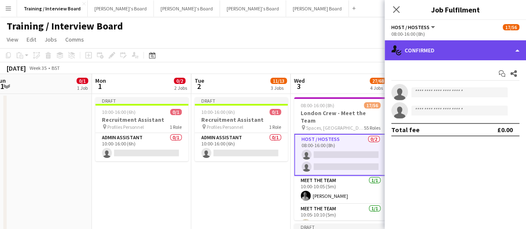
click at [474, 44] on div "single-neutral-actions-check-2 Confirmed" at bounding box center [455, 50] width 141 height 20
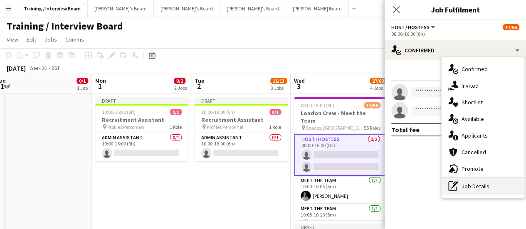
click at [486, 183] on div "pen-write Job Details" at bounding box center [483, 186] width 82 height 17
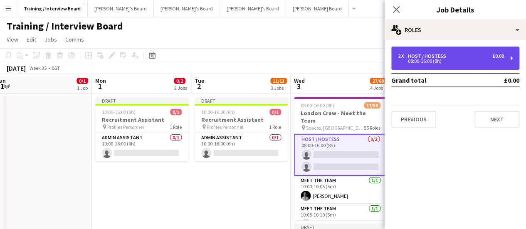
click at [433, 63] on div "08:00-16:00 (8h)" at bounding box center [451, 61] width 106 height 4
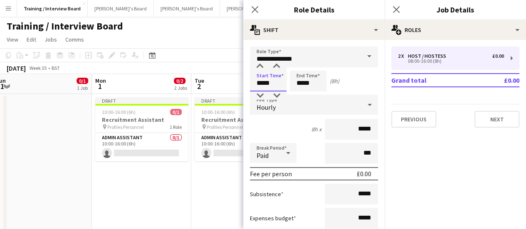
click at [266, 84] on input "*****" at bounding box center [268, 81] width 37 height 21
drag, startPoint x: 282, startPoint y: 84, endPoint x: 173, endPoint y: 73, distance: 108.7
type input "*****"
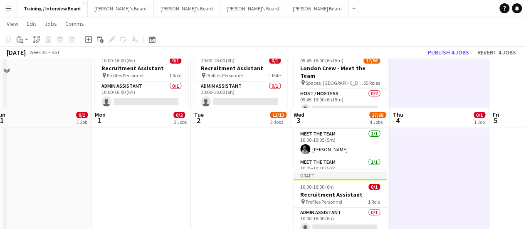
scroll to position [0, 0]
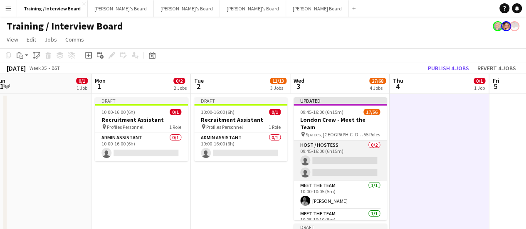
click at [346, 169] on app-card-role "Host / Hostess 0/2 09:45-16:00 (6h15m) single-neutral-actions single-neutral-ac…" at bounding box center [340, 161] width 93 height 40
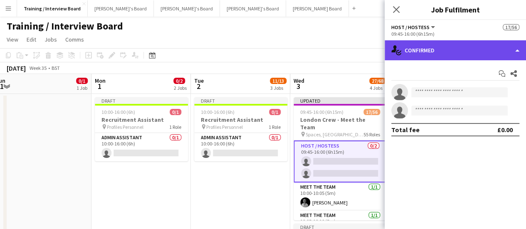
click at [438, 51] on div "single-neutral-actions-check-2 Confirmed" at bounding box center [455, 50] width 141 height 20
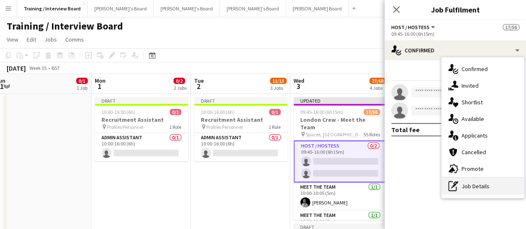
click at [463, 184] on div "pen-write Job Details" at bounding box center [483, 186] width 82 height 17
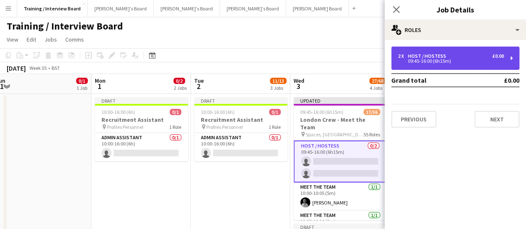
click at [429, 53] on div "Host / Hostess" at bounding box center [429, 56] width 42 height 6
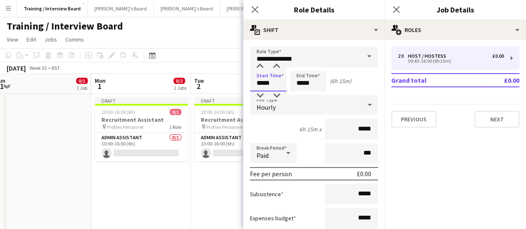
drag, startPoint x: 273, startPoint y: 82, endPoint x: 202, endPoint y: 80, distance: 71.2
type input "*****"
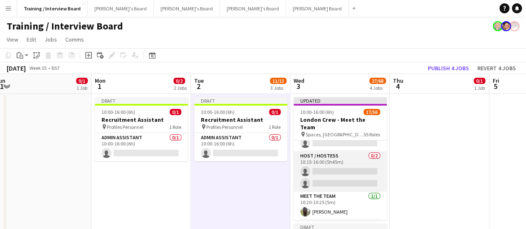
scroll to position [83, 0]
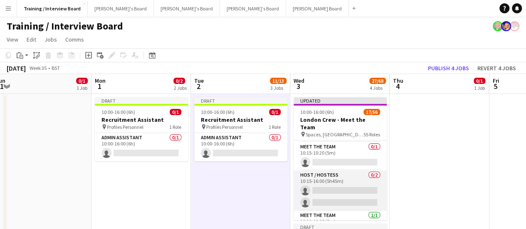
click at [356, 182] on app-card-role "Host / Hostess 0/2 10:15-16:00 (5h45m) single-neutral-actions single-neutral-ac…" at bounding box center [340, 191] width 93 height 40
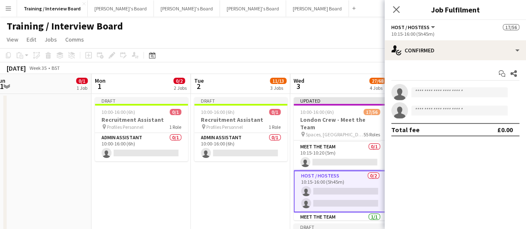
click at [356, 181] on app-card-role "Host / Hostess 0/2 10:15-16:00 (5h45m) single-neutral-actions single-neutral-ac…" at bounding box center [340, 192] width 93 height 42
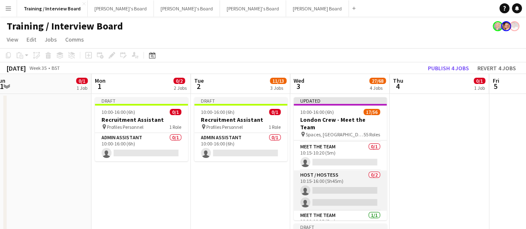
click at [355, 181] on app-card-role "Host / Hostess 0/2 10:15-16:00 (5h45m) single-neutral-actions single-neutral-ac…" at bounding box center [340, 191] width 93 height 40
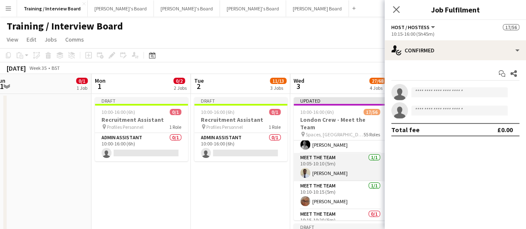
scroll to position [0, 0]
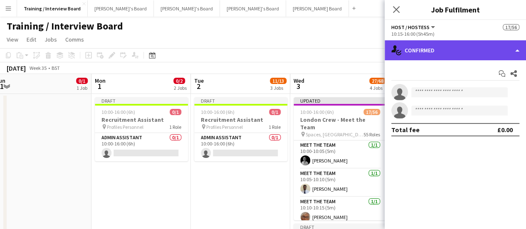
click at [438, 51] on div "single-neutral-actions-check-2 Confirmed" at bounding box center [455, 50] width 141 height 20
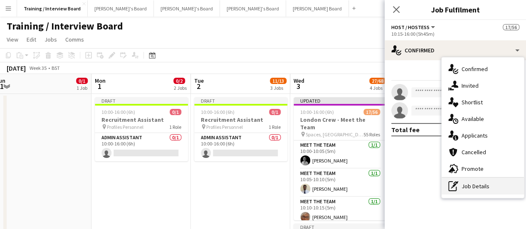
click at [457, 188] on icon "pen-write" at bounding box center [453, 186] width 10 height 10
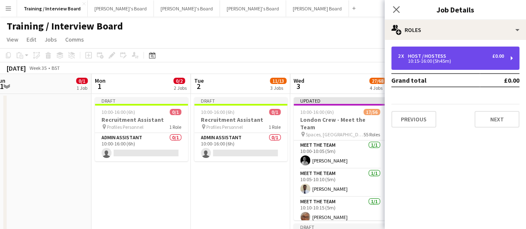
click at [447, 63] on div "10:15-16:00 (5h45m)" at bounding box center [451, 61] width 106 height 4
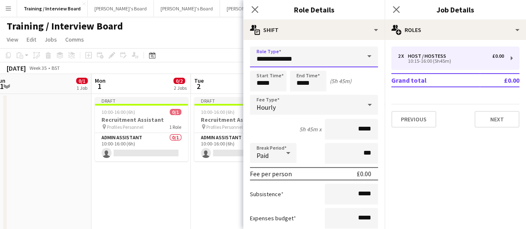
click at [316, 61] on input "**********" at bounding box center [314, 57] width 128 height 21
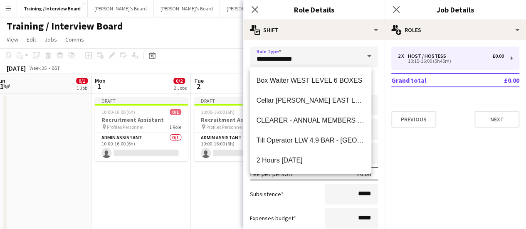
click at [269, 201] on div "Subsistence *****" at bounding box center [314, 194] width 128 height 21
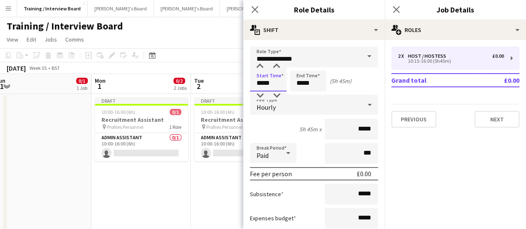
drag, startPoint x: 275, startPoint y: 76, endPoint x: 177, endPoint y: 77, distance: 98.6
type input "*****"
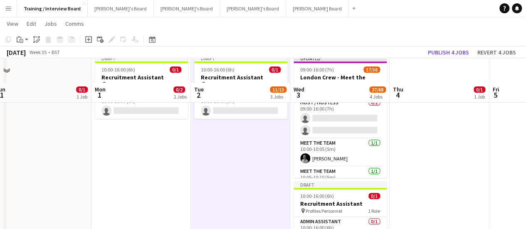
scroll to position [83, 0]
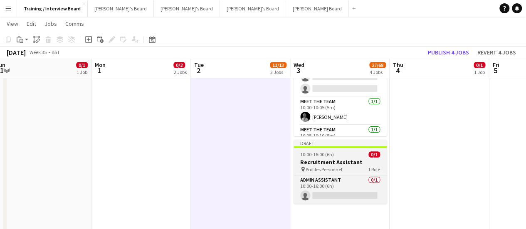
click at [326, 144] on div "Draft" at bounding box center [340, 143] width 93 height 7
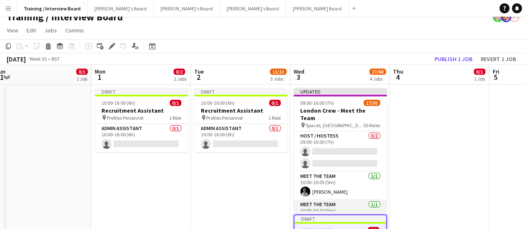
scroll to position [0, 0]
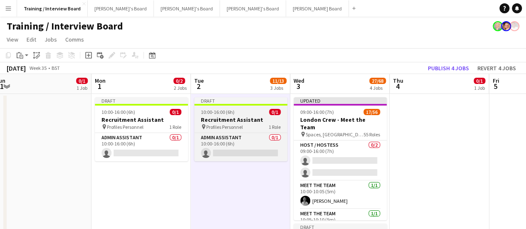
click at [244, 118] on h3 "Recruitment Assistant" at bounding box center [240, 119] width 93 height 7
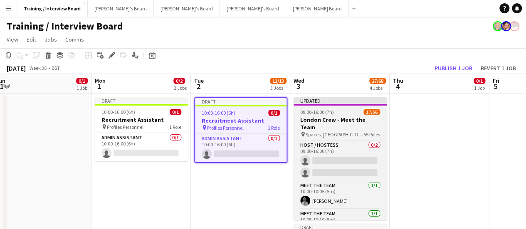
click at [372, 131] on span "55 Roles" at bounding box center [372, 134] width 17 height 6
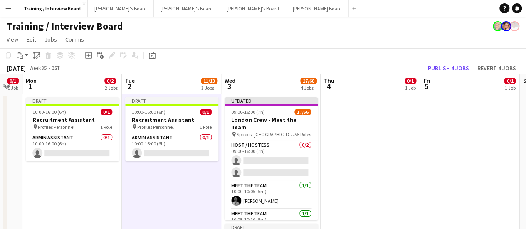
drag, startPoint x: 199, startPoint y: 189, endPoint x: 163, endPoint y: 187, distance: 36.3
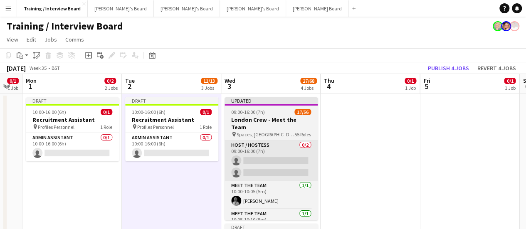
scroll to position [0, 386]
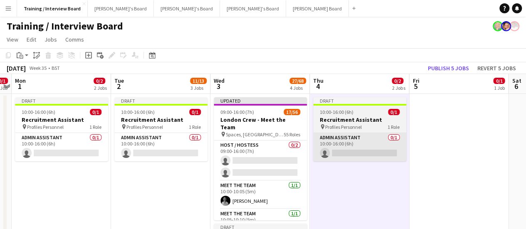
drag, startPoint x: 328, startPoint y: 165, endPoint x: 309, endPoint y: 159, distance: 20.1
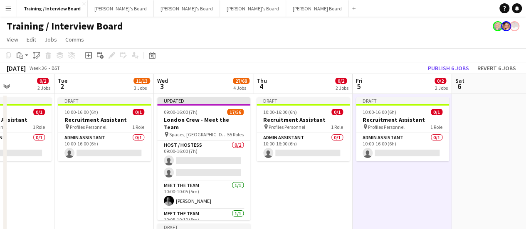
drag, startPoint x: 351, startPoint y: 167, endPoint x: 370, endPoint y: 166, distance: 19.2
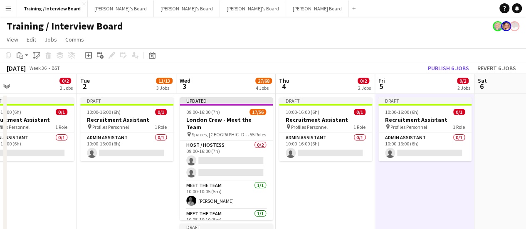
scroll to position [0, 183]
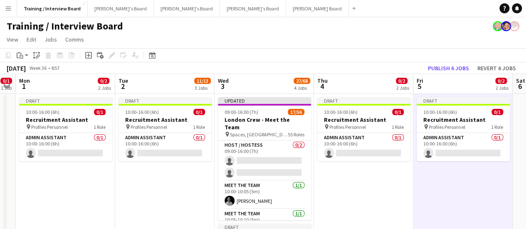
drag, startPoint x: 327, startPoint y: 173, endPoint x: 387, endPoint y: 170, distance: 60.0
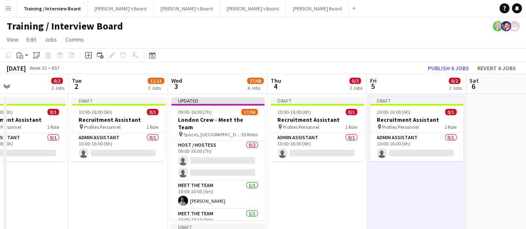
scroll to position [0, 230]
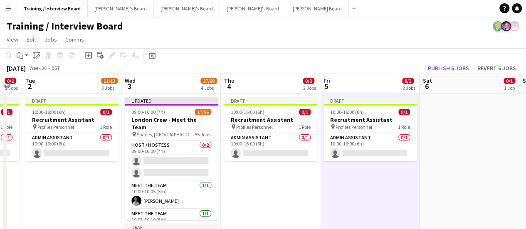
scroll to position [0, 280]
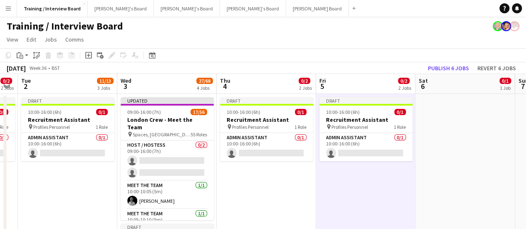
drag, startPoint x: 328, startPoint y: 185, endPoint x: 282, endPoint y: 183, distance: 45.8
click at [99, 56] on icon "Add linked Job" at bounding box center [100, 55] width 7 height 7
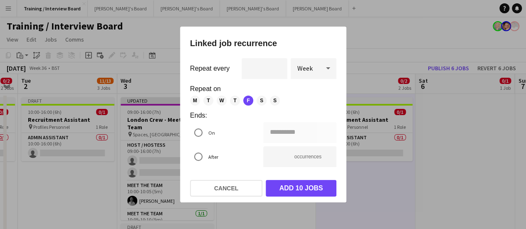
click at [188, 103] on div "**********" at bounding box center [263, 115] width 166 height 176
click at [200, 104] on div "M T W T F S S" at bounding box center [260, 101] width 140 height 10
click at [198, 101] on span "M" at bounding box center [195, 101] width 10 height 10
click at [207, 102] on span "T" at bounding box center [208, 101] width 10 height 10
click at [221, 102] on span "W" at bounding box center [222, 101] width 10 height 10
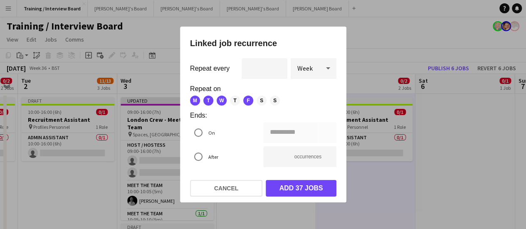
click at [235, 102] on span "T" at bounding box center [235, 101] width 10 height 10
click at [323, 183] on button "Add 46 jobs" at bounding box center [301, 188] width 71 height 17
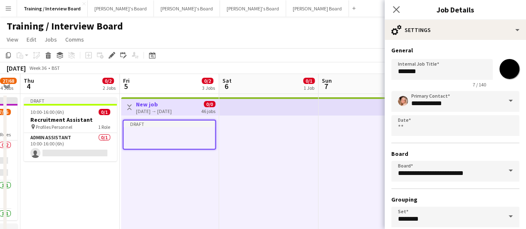
scroll to position [0, 285]
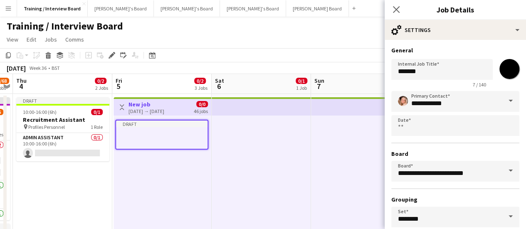
drag, startPoint x: 329, startPoint y: 183, endPoint x: 154, endPoint y: 164, distance: 176.1
click at [184, 167] on div "Draft" at bounding box center [163, 179] width 98 height 127
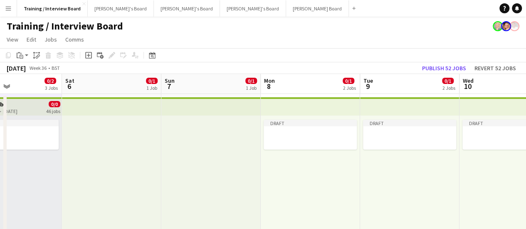
scroll to position [0, 256]
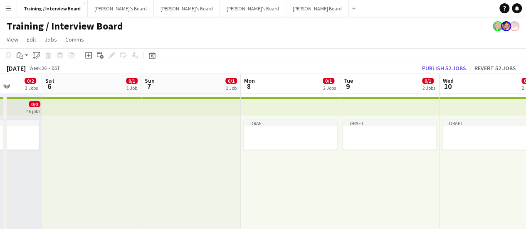
drag, startPoint x: 254, startPoint y: 176, endPoint x: 120, endPoint y: 160, distance: 134.9
click at [485, 68] on button "Revert 52 jobs" at bounding box center [495, 68] width 48 height 11
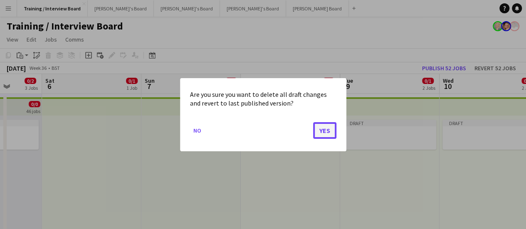
click at [323, 129] on button "Yes" at bounding box center [324, 130] width 23 height 17
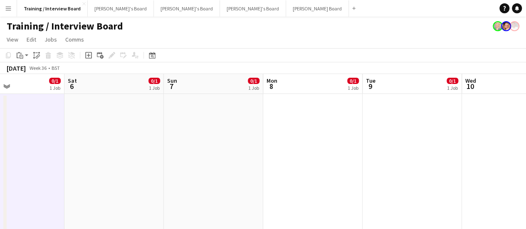
drag, startPoint x: 146, startPoint y: 173, endPoint x: 346, endPoint y: 178, distance: 200.6
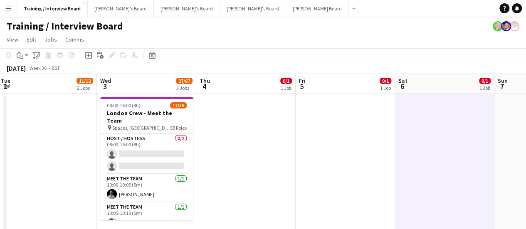
drag, startPoint x: 65, startPoint y: 143, endPoint x: 204, endPoint y: 154, distance: 139.8
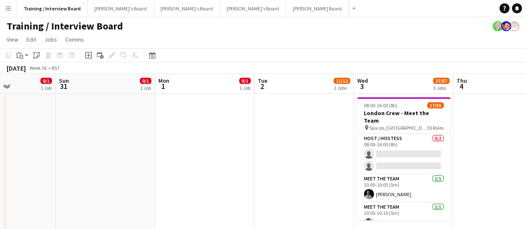
scroll to position [0, 209]
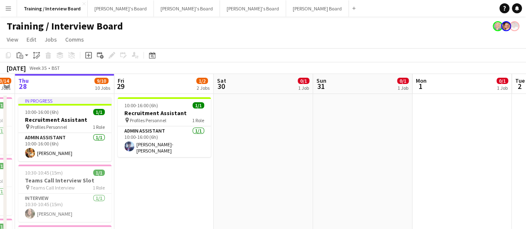
scroll to position [0, 173]
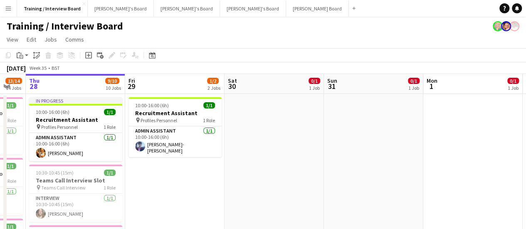
drag, startPoint x: 244, startPoint y: 153, endPoint x: 255, endPoint y: 156, distance: 11.2
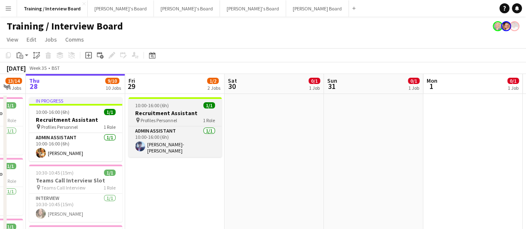
click at [185, 109] on app-job-card "10:00-16:00 (6h) 1/1 Recruitment Assistant pin Profiles Personnel 1 Role Admin …" at bounding box center [175, 127] width 93 height 60
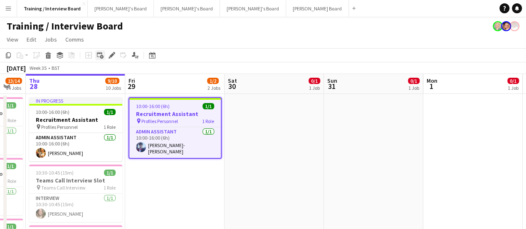
click at [104, 53] on div "Add linked Job" at bounding box center [100, 55] width 10 height 10
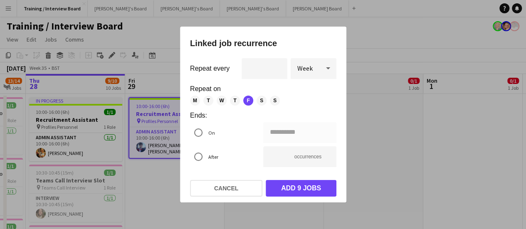
click at [198, 97] on span "M" at bounding box center [195, 101] width 10 height 10
click at [212, 101] on span "T" at bounding box center [208, 101] width 10 height 10
click at [217, 102] on span "W" at bounding box center [222, 101] width 10 height 10
click at [230, 101] on span "T" at bounding box center [235, 101] width 10 height 10
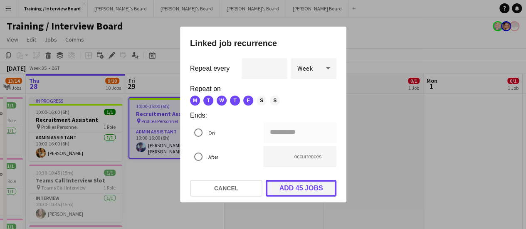
click at [310, 188] on button "Add 45 jobs" at bounding box center [301, 188] width 71 height 17
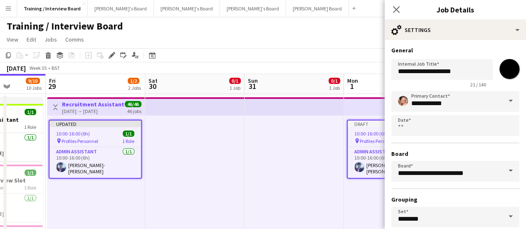
drag, startPoint x: 332, startPoint y: 178, endPoint x: 259, endPoint y: 168, distance: 73.8
click at [261, 168] on div at bounding box center [294, 179] width 99 height 127
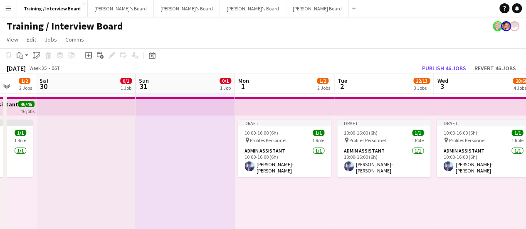
scroll to position [0, 363]
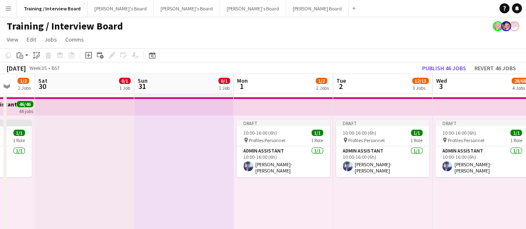
drag, startPoint x: 324, startPoint y: 174, endPoint x: 215, endPoint y: 168, distance: 109.1
click at [490, 67] on button "Revert 46 jobs" at bounding box center [495, 68] width 48 height 11
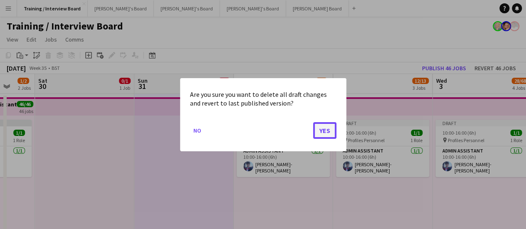
click at [330, 130] on button "Yes" at bounding box center [324, 130] width 23 height 17
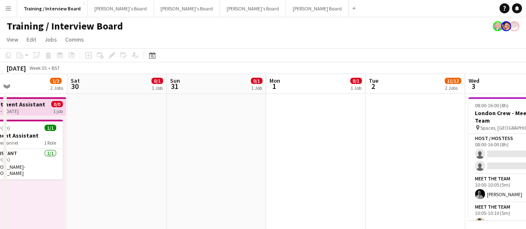
scroll to position [0, 329]
drag, startPoint x: 181, startPoint y: 147, endPoint x: 214, endPoint y: 149, distance: 33.3
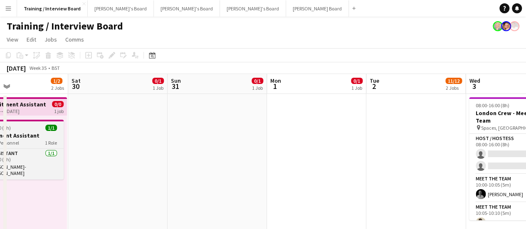
click at [46, 132] on h3 "Recruitment Assistant" at bounding box center [16, 135] width 93 height 7
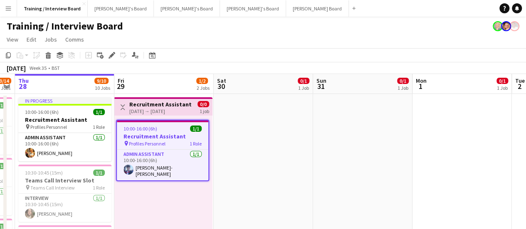
scroll to position [0, 175]
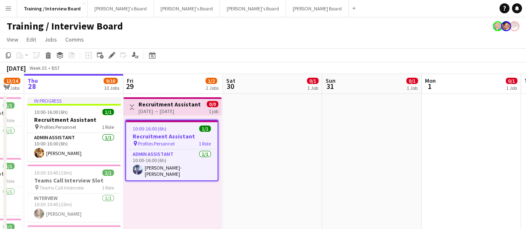
drag, startPoint x: 236, startPoint y: 147, endPoint x: 291, endPoint y: 149, distance: 54.9
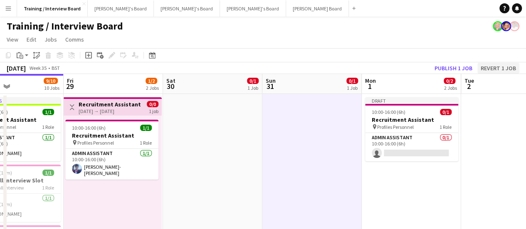
click at [492, 64] on div "August 2025 Week 35 • BST Publish 1 job Revert 1 job" at bounding box center [263, 68] width 526 height 12
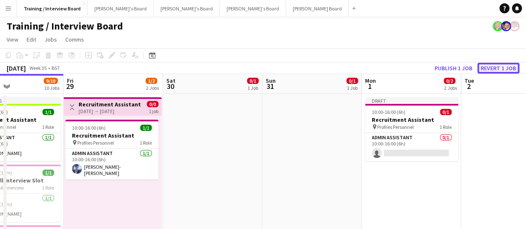
click at [494, 68] on button "Revert 1 job" at bounding box center [499, 68] width 42 height 11
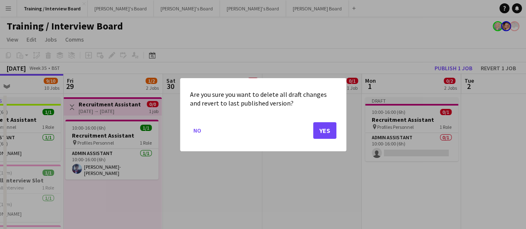
click at [336, 119] on mat-dialog-actions "No Yes" at bounding box center [263, 133] width 146 height 35
click at [326, 126] on button "Yes" at bounding box center [324, 130] width 23 height 17
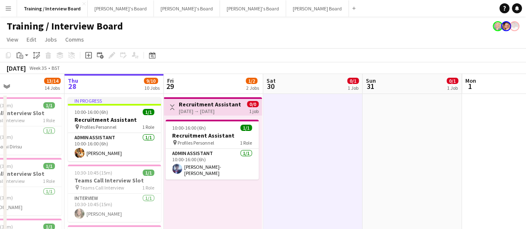
scroll to position [0, 215]
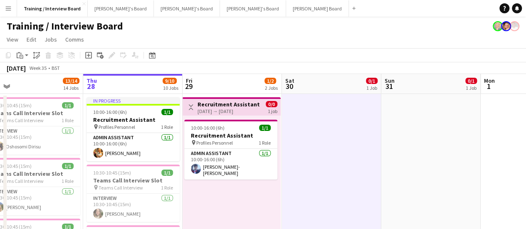
drag, startPoint x: 183, startPoint y: 141, endPoint x: 301, endPoint y: 141, distance: 118.1
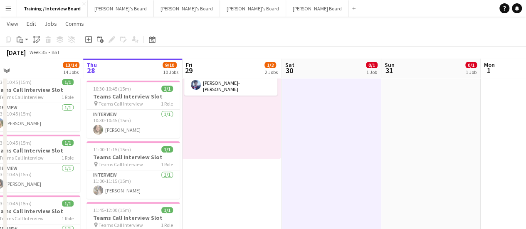
click at [243, 151] on div "10:00-16:00 (6h) 1/1 Recruitment Assistant pin Profiles Personnel 1 Role Admin …" at bounding box center [232, 95] width 98 height 127
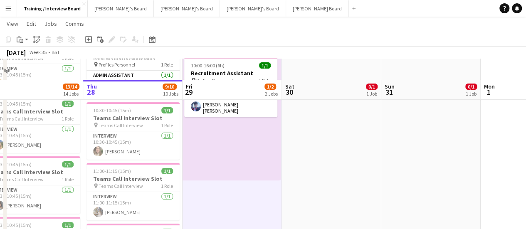
scroll to position [0, 0]
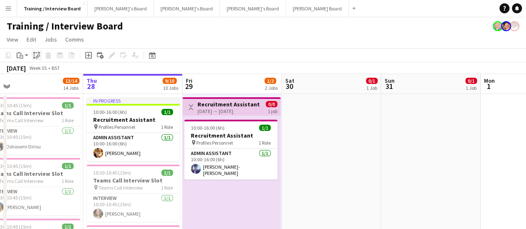
click at [34, 58] on icon at bounding box center [34, 58] width 2 height 2
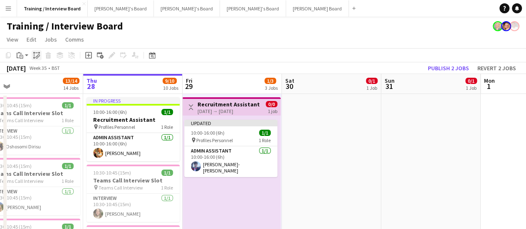
click at [34, 58] on icon at bounding box center [34, 58] width 2 height 2
click at [507, 60] on app-toolbar "Copy Paste Paste Ctrl+V Paste with crew Ctrl+Shift+V Paste linked Job Delete Gr…" at bounding box center [263, 55] width 526 height 14
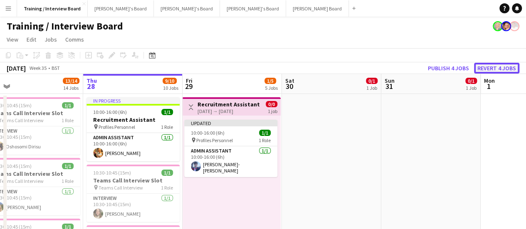
click at [509, 65] on button "Revert 4 jobs" at bounding box center [496, 68] width 45 height 11
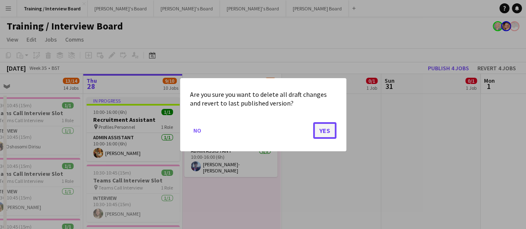
click at [331, 133] on button "Yes" at bounding box center [324, 130] width 23 height 17
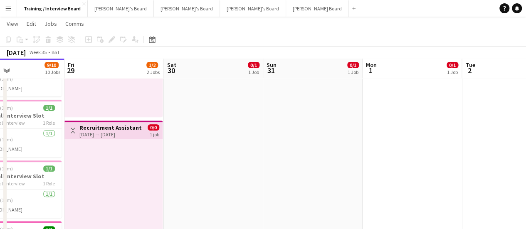
scroll to position [0, 334]
drag, startPoint x: 379, startPoint y: 168, endPoint x: 260, endPoint y: 145, distance: 120.7
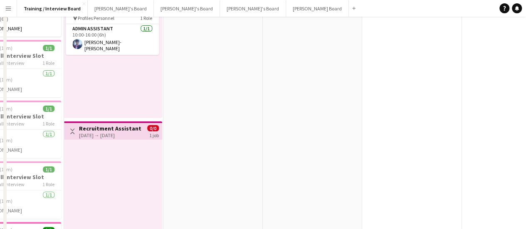
scroll to position [0, 0]
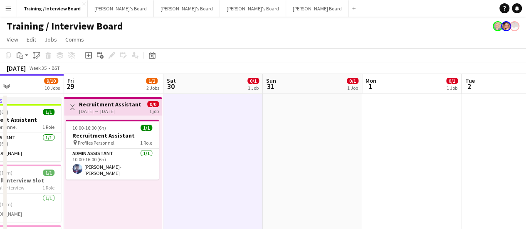
click at [123, 108] on div "29-08-2025 → 29-08-2025" at bounding box center [110, 111] width 62 height 6
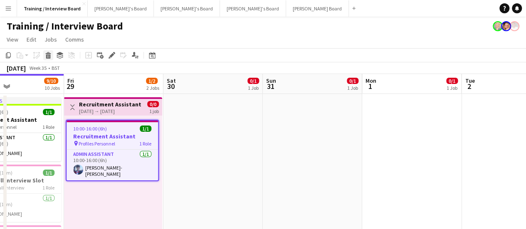
click at [50, 57] on icon at bounding box center [48, 56] width 5 height 4
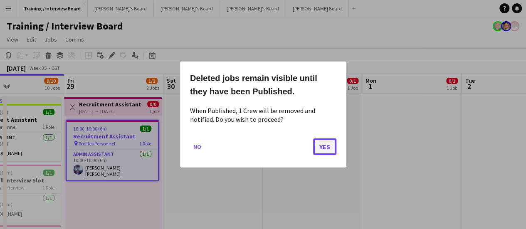
click at [323, 146] on button "Yes" at bounding box center [324, 147] width 23 height 17
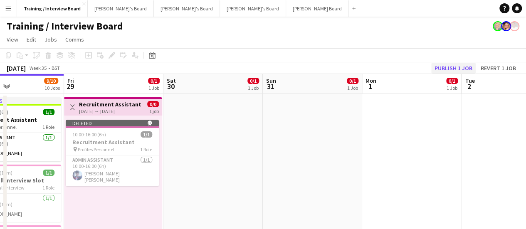
click at [442, 73] on div "August 2025 Week 35 • BST Publish 1 job Revert 1 job" at bounding box center [263, 68] width 526 height 12
click at [446, 71] on button "Publish 1 job" at bounding box center [453, 68] width 45 height 11
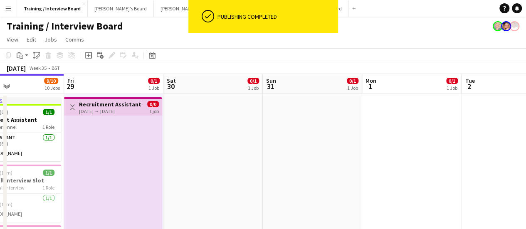
click at [134, 108] on div "29-08-2025 → 29-08-2025" at bounding box center [110, 111] width 62 height 6
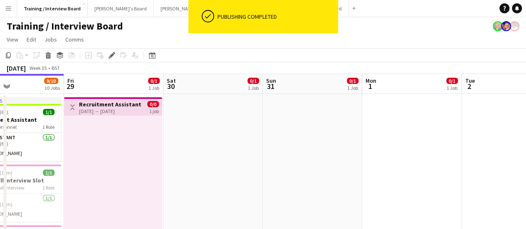
click at [134, 108] on div "29-08-2025 → 29-08-2025" at bounding box center [110, 111] width 62 height 6
click at [46, 57] on icon "Delete" at bounding box center [48, 55] width 7 height 7
click at [446, 70] on button "Publish 1 job" at bounding box center [453, 68] width 45 height 11
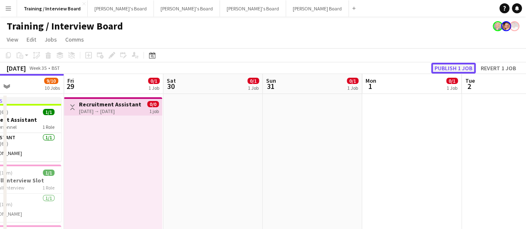
click at [454, 69] on button "Publish 1 job" at bounding box center [453, 68] width 45 height 11
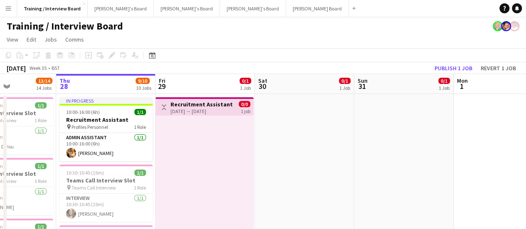
drag, startPoint x: 272, startPoint y: 123, endPoint x: 348, endPoint y: 123, distance: 75.7
click at [211, 111] on div "29-08-2025 → 29-08-2025" at bounding box center [202, 111] width 62 height 6
click at [43, 54] on div "Delete" at bounding box center [48, 55] width 10 height 10
click at [460, 64] on button "Publish 1 job" at bounding box center [453, 68] width 45 height 11
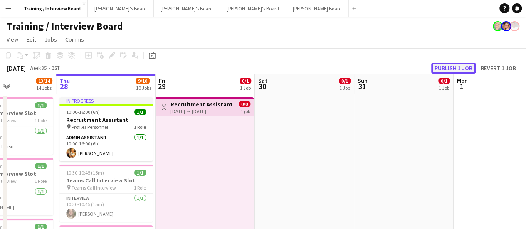
click at [460, 64] on button "Publish 1 job" at bounding box center [453, 68] width 45 height 11
click at [462, 66] on button "Publish 1 job" at bounding box center [453, 68] width 45 height 11
click at [462, 66] on button "Publish 1 job" at bounding box center [446, 68] width 60 height 11
click at [462, 66] on button "Publish 1 job" at bounding box center [453, 68] width 45 height 11
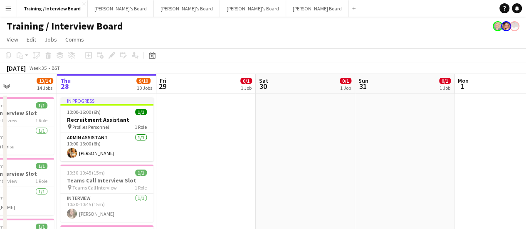
drag, startPoint x: 286, startPoint y: 146, endPoint x: 180, endPoint y: 126, distance: 108.4
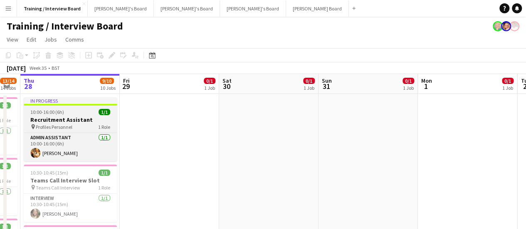
click at [74, 113] on div "10:00-16:00 (6h) 1/1" at bounding box center [70, 112] width 93 height 6
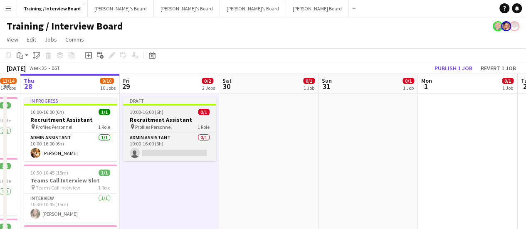
click at [175, 124] on div "pin Profiles Personnel 1 Role" at bounding box center [169, 127] width 93 height 7
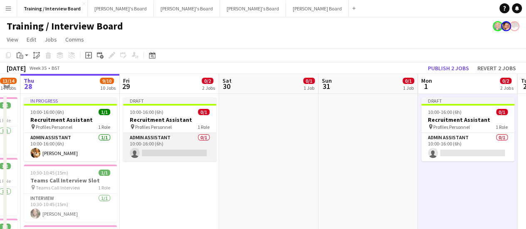
click at [145, 140] on app-card-role "Admin Assistant 0/1 10:00-16:00 (6h) single-neutral-actions" at bounding box center [169, 147] width 93 height 28
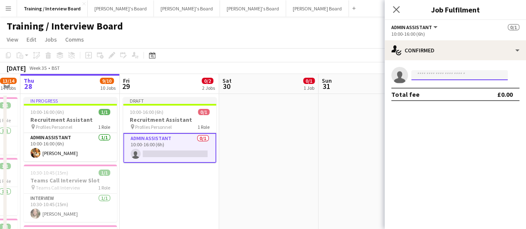
click at [465, 74] on input at bounding box center [459, 75] width 97 height 10
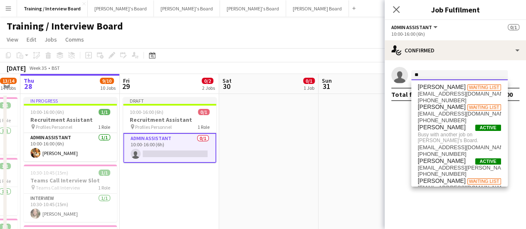
type input "*"
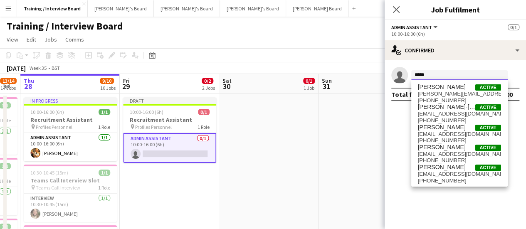
type input "*****"
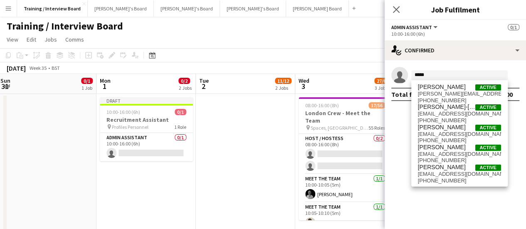
scroll to position [0, 205]
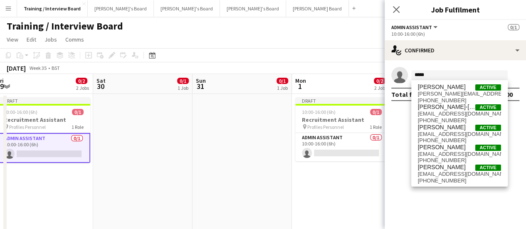
drag, startPoint x: 355, startPoint y: 160, endPoint x: 229, endPoint y: 167, distance: 126.2
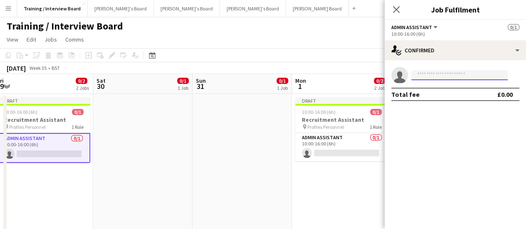
click at [421, 78] on input at bounding box center [459, 75] width 97 height 10
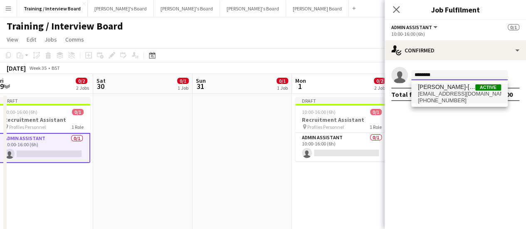
type input "********"
click at [448, 89] on span "[PERSON_NAME]-[PERSON_NAME]" at bounding box center [446, 87] width 57 height 7
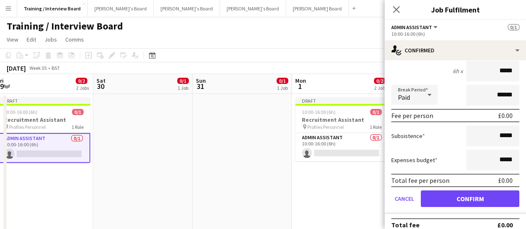
scroll to position [67, 0]
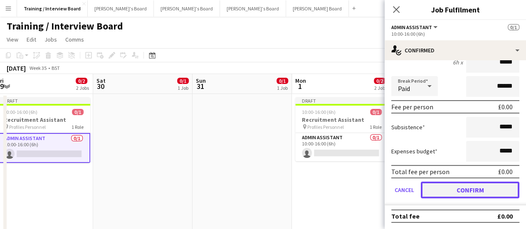
click at [468, 183] on button "Confirm" at bounding box center [470, 190] width 99 height 17
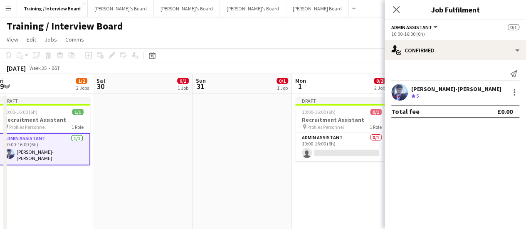
scroll to position [0, 0]
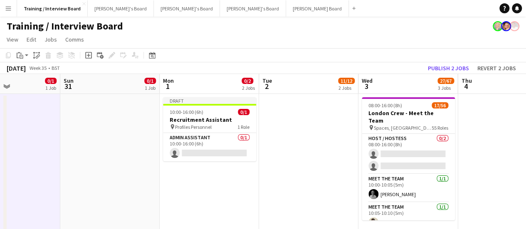
scroll to position [0, 342]
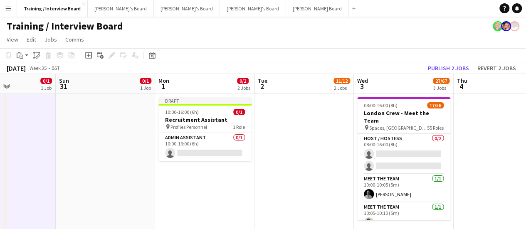
drag, startPoint x: 277, startPoint y: 176, endPoint x: 140, endPoint y: 183, distance: 137.0
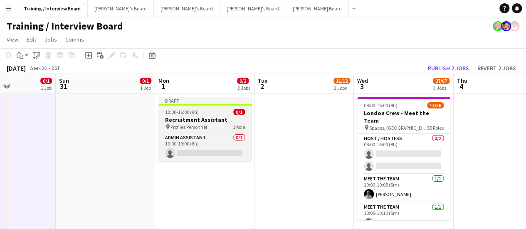
click at [211, 110] on div "10:00-16:00 (6h) 0/1" at bounding box center [204, 112] width 93 height 6
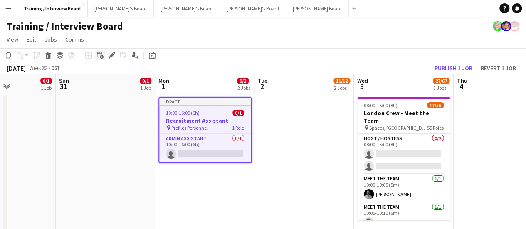
click at [102, 56] on icon at bounding box center [102, 57] width 4 height 4
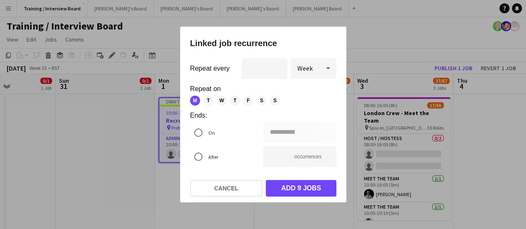
click at [209, 101] on span "T" at bounding box center [208, 101] width 10 height 10
click at [224, 100] on span "W" at bounding box center [222, 101] width 10 height 10
click at [233, 99] on span "T" at bounding box center [235, 101] width 10 height 10
click at [250, 97] on span "F" at bounding box center [248, 101] width 10 height 10
type input "**********"
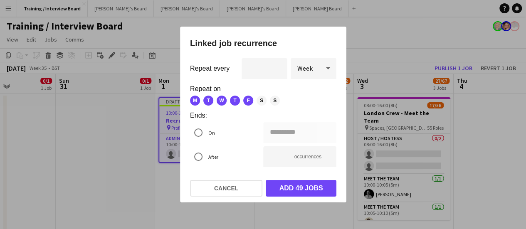
click at [303, 179] on mat-dialog-actions "Cancel Add 49 jobs" at bounding box center [263, 188] width 146 height 29
click at [309, 190] on button "Add 49 jobs" at bounding box center [301, 188] width 71 height 17
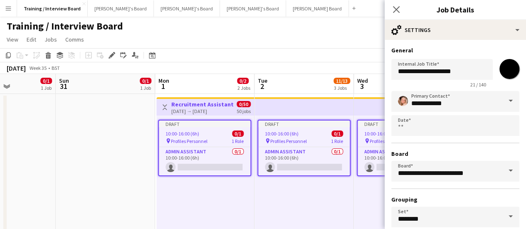
click at [327, 190] on div "Draft 10:00-16:00 (6h) 0/1 pin Profiles Personnel 1 Role Admin Assistant 0/1 10…" at bounding box center [304, 179] width 99 height 127
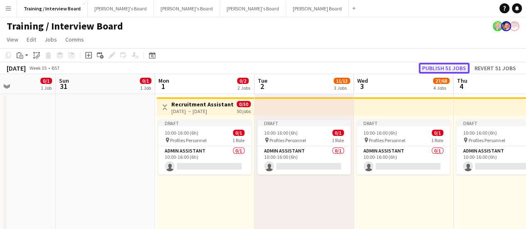
click at [443, 68] on button "Publish 51 jobs" at bounding box center [444, 68] width 51 height 11
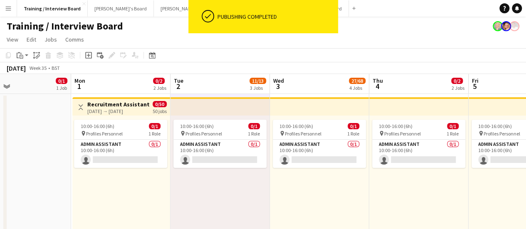
drag, startPoint x: 385, startPoint y: 185, endPoint x: 294, endPoint y: 203, distance: 93.2
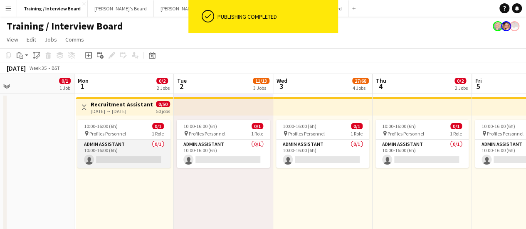
drag, startPoint x: 106, startPoint y: 158, endPoint x: 131, endPoint y: 153, distance: 26.2
click at [105, 158] on app-card-role "Admin Assistant 0/1 10:00-16:00 (6h) single-neutral-actions" at bounding box center [123, 154] width 93 height 28
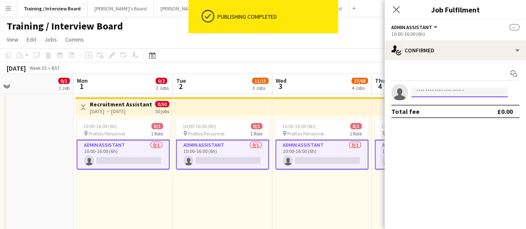
click at [447, 91] on input at bounding box center [459, 92] width 97 height 10
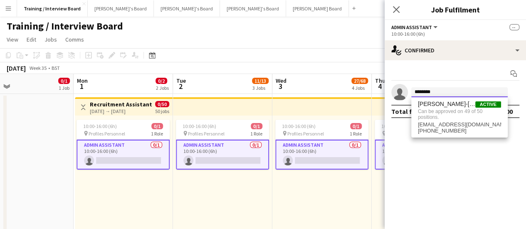
type input "********"
click at [263, 192] on div "10:00-16:00 (6h) 0/1 pin Profiles Personnel 1 Role Admin Assistant 0/1 10:00-16…" at bounding box center [222, 179] width 99 height 127
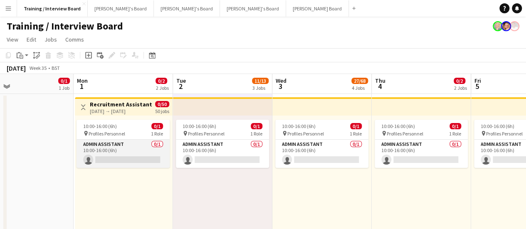
click at [133, 148] on app-card-role "Admin Assistant 0/1 10:00-16:00 (6h) single-neutral-actions" at bounding box center [123, 154] width 93 height 28
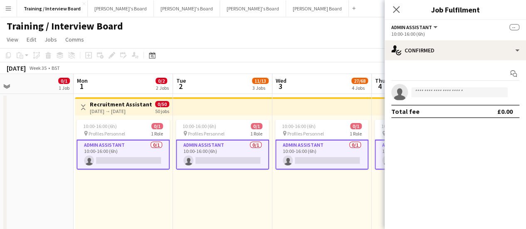
click at [139, 156] on app-card-role "Admin Assistant 0/1 10:00-16:00 (6h) single-neutral-actions" at bounding box center [123, 155] width 93 height 30
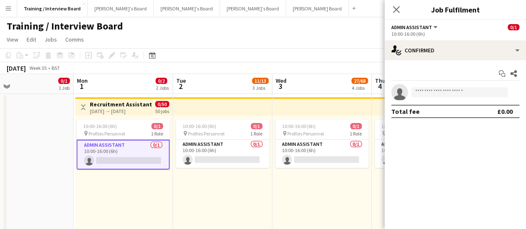
drag, startPoint x: 440, startPoint y: 83, endPoint x: 440, endPoint y: 94, distance: 10.8
click at [440, 83] on div "Start chat Share single-neutral-actions Total fee £0.00" at bounding box center [455, 92] width 141 height 64
click at [440, 94] on input at bounding box center [459, 92] width 97 height 10
type input "*"
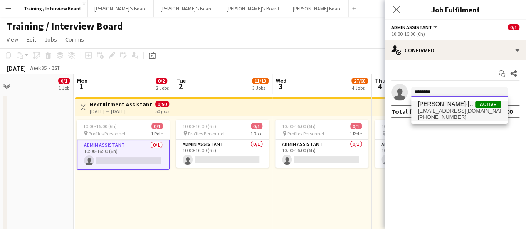
type input "********"
click at [437, 110] on span "[EMAIL_ADDRESS][DOMAIN_NAME]" at bounding box center [459, 111] width 83 height 7
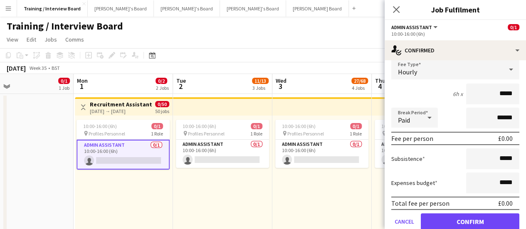
scroll to position [83, 0]
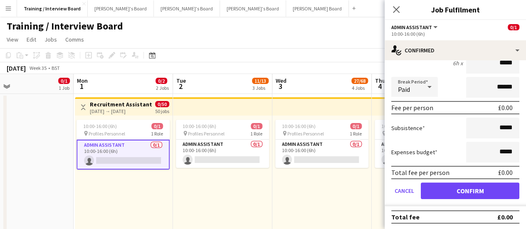
click at [482, 199] on form "Fee Type Hourly 6h x ***** Break Period Paid ****** Fee per person £0.00 Subsis…" at bounding box center [455, 118] width 141 height 178
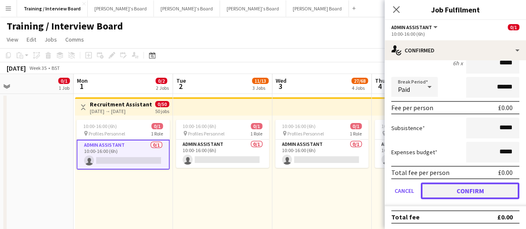
click at [479, 197] on button "Confirm" at bounding box center [470, 191] width 99 height 17
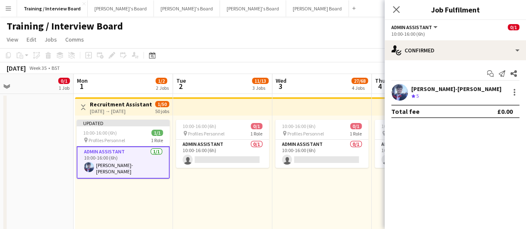
scroll to position [0, 0]
click at [305, 198] on div "10:00-16:00 (6h) 0/1 pin Profiles Personnel 1 Role Admin Assistant 0/1 10:00-16…" at bounding box center [321, 179] width 99 height 127
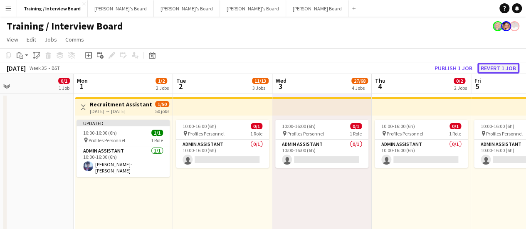
click at [488, 68] on button "Revert 1 job" at bounding box center [499, 68] width 42 height 11
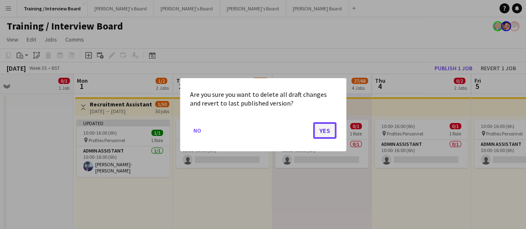
click at [315, 130] on button "Yes" at bounding box center [324, 130] width 23 height 17
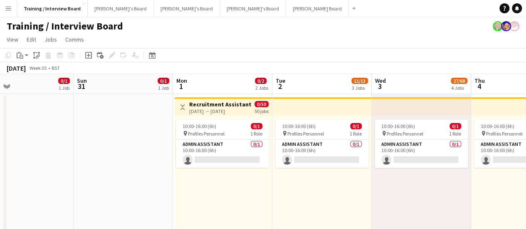
drag, startPoint x: 227, startPoint y: 173, endPoint x: 176, endPoint y: 188, distance: 52.7
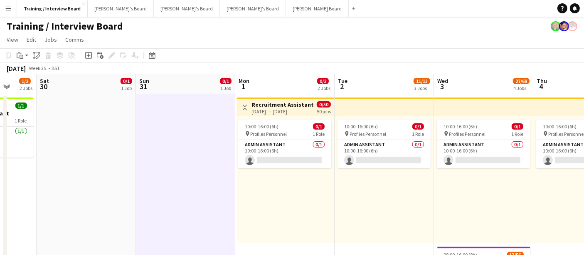
scroll to position [0, 337]
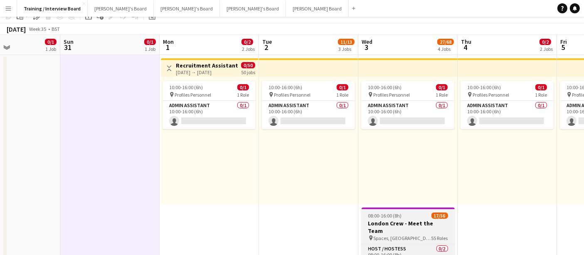
scroll to position [139, 0]
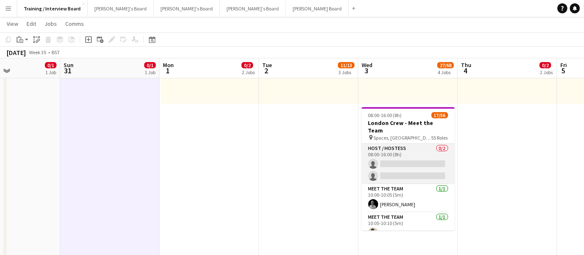
click at [432, 173] on app-card-role "Host / Hostess 0/2 08:00-16:00 (8h) single-neutral-actions single-neutral-actio…" at bounding box center [408, 164] width 93 height 40
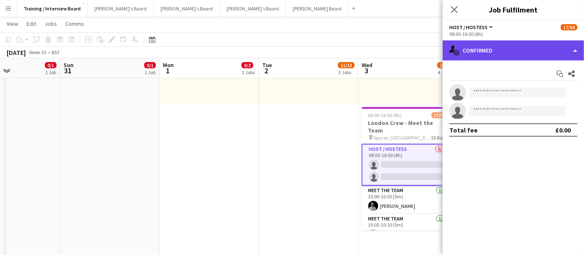
click at [497, 47] on div "single-neutral-actions-check-2 Confirmed" at bounding box center [513, 50] width 141 height 20
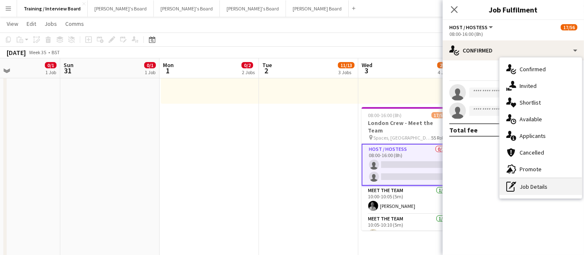
click at [532, 187] on div "pen-write Job Details" at bounding box center [541, 186] width 82 height 17
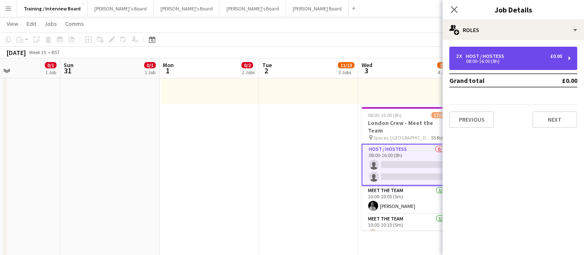
click at [517, 48] on div "2 x Host / Hostess £0.00 08:00-16:00 (8h)" at bounding box center [514, 58] width 128 height 23
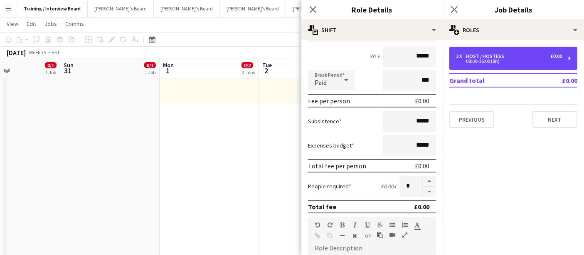
scroll to position [92, 0]
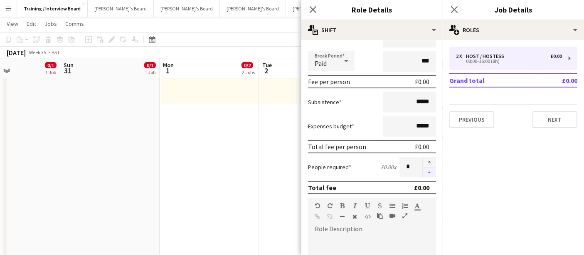
click at [425, 169] on button "button" at bounding box center [429, 172] width 13 height 10
type input "*"
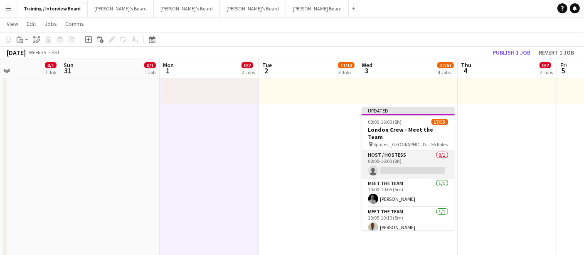
click at [406, 158] on app-card-role "Host / Hostess 0/1 08:00-16:00 (8h) single-neutral-actions" at bounding box center [408, 164] width 93 height 28
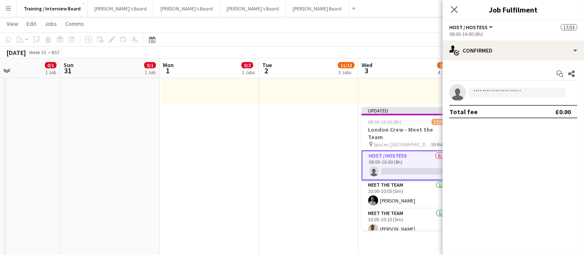
click at [508, 79] on div "Start chat Share" at bounding box center [514, 74] width 128 height 14
click at [506, 93] on input at bounding box center [518, 92] width 97 height 10
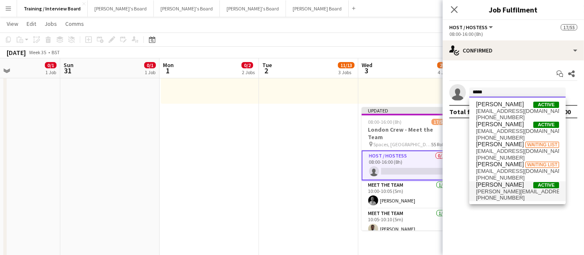
type input "****"
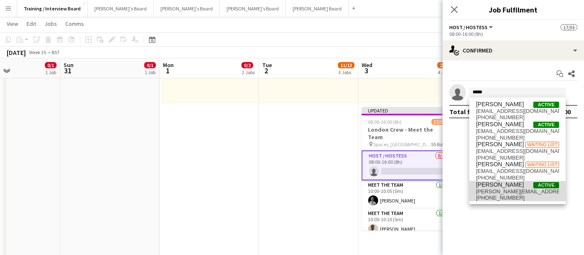
click at [520, 181] on span "Fran Dancona Active" at bounding box center [517, 184] width 83 height 7
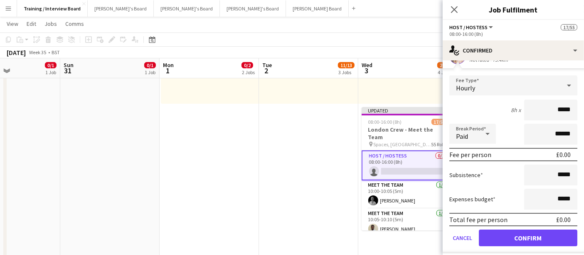
scroll to position [57, 0]
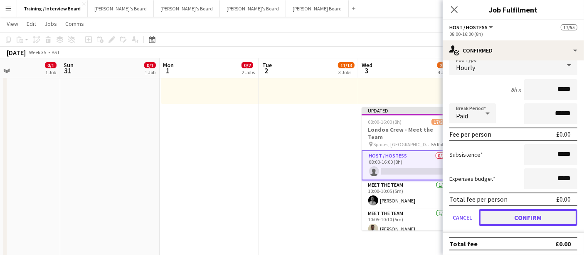
click at [532, 217] on button "Confirm" at bounding box center [528, 217] width 99 height 17
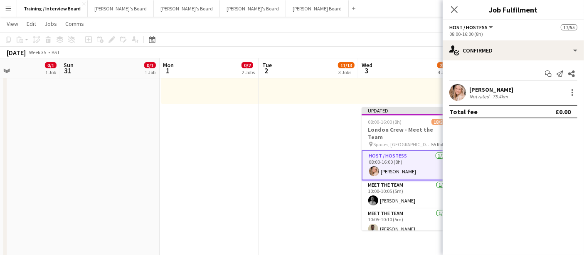
scroll to position [0, 0]
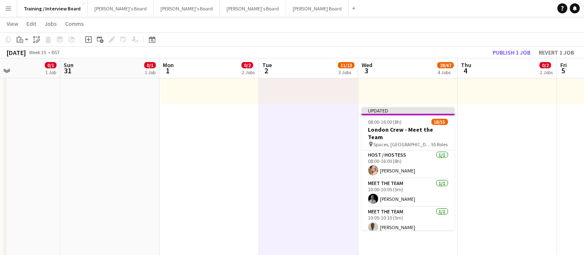
click at [515, 59] on app-board-header-date "Thu 4 0/2 2 Jobs" at bounding box center [507, 68] width 99 height 20
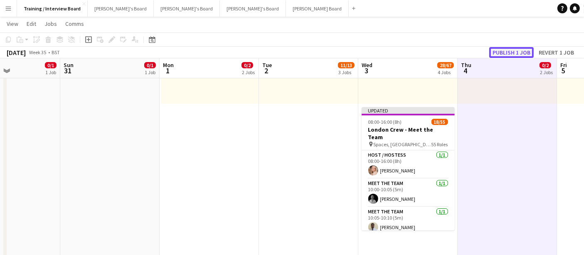
click at [517, 52] on button "Publish 1 job" at bounding box center [512, 52] width 45 height 11
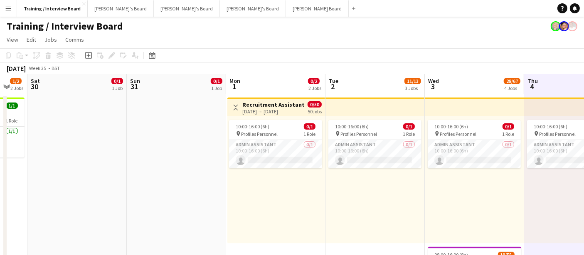
drag, startPoint x: 406, startPoint y: 210, endPoint x: 374, endPoint y: 183, distance: 42.5
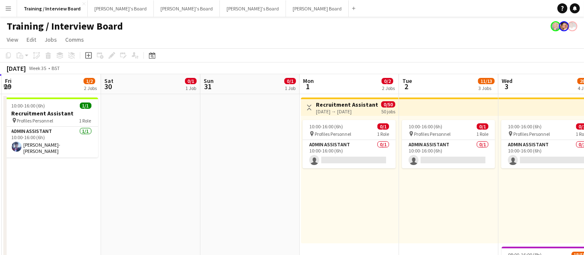
drag, startPoint x: 139, startPoint y: 136, endPoint x: 268, endPoint y: 161, distance: 131.6
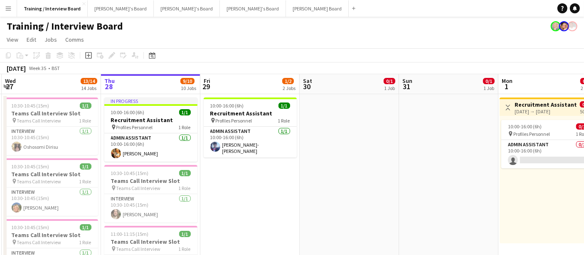
scroll to position [0, 233]
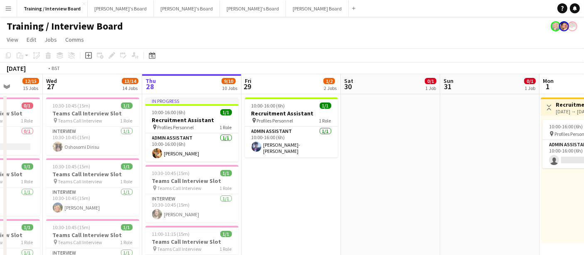
drag, startPoint x: 195, startPoint y: 134, endPoint x: 590, endPoint y: 110, distance: 395.9
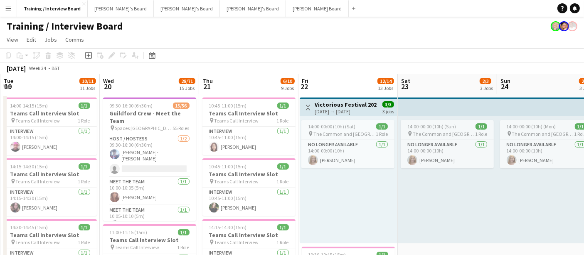
drag, startPoint x: 470, startPoint y: 169, endPoint x: 410, endPoint y: 171, distance: 59.9
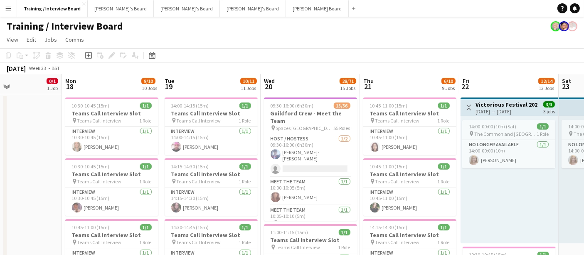
scroll to position [0, 183]
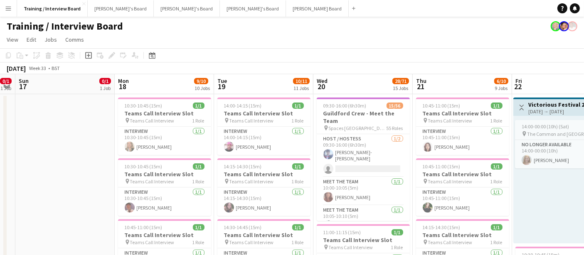
drag, startPoint x: 215, startPoint y: 152, endPoint x: 374, endPoint y: 167, distance: 160.0
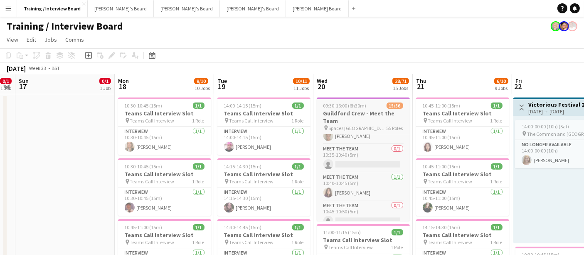
click at [368, 126] on span "Spaces Guildford Station View GU1 4AR" at bounding box center [358, 128] width 58 height 6
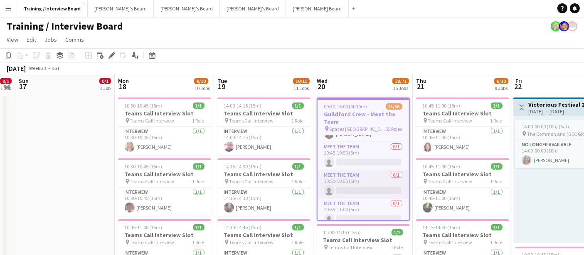
scroll to position [323, 0]
click at [140, 56] on div "Date picker AUG 2025 AUG 2025 Monday M Tuesday T Wednesday W Thursday T Friday …" at bounding box center [149, 55] width 19 height 10
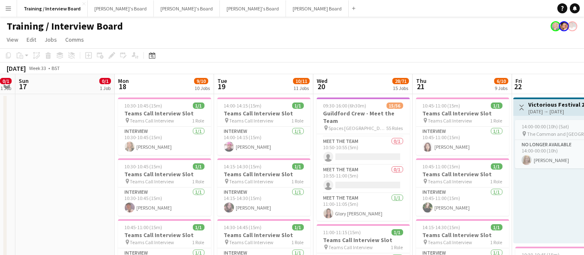
click at [131, 56] on div "Add job Add linked Job Edit Edit linked Job Applicants" at bounding box center [109, 55] width 64 height 10
click at [332, 106] on span "09:30-16:00 (6h30m)" at bounding box center [345, 105] width 43 height 6
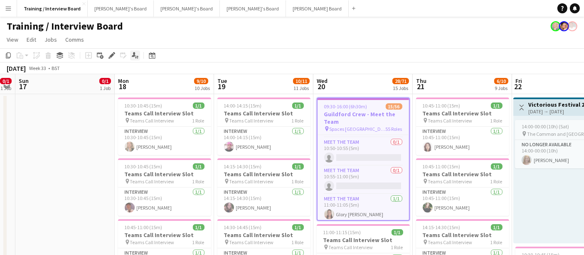
click at [130, 53] on div "Applicants" at bounding box center [135, 55] width 10 height 10
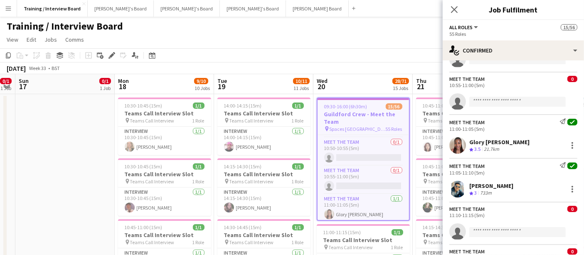
scroll to position [601, 0]
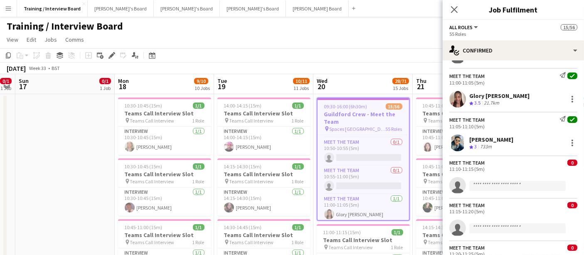
click at [509, 155] on div "Meet The Team 0 11:10-11:15 (5m) single-neutral-actions" at bounding box center [513, 174] width 141 height 38
click at [490, 136] on div "Samrat Kashyap" at bounding box center [492, 139] width 44 height 7
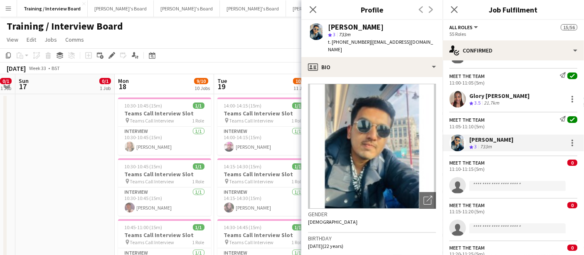
click at [381, 77] on app-crew-profile-bio "Open photos pop-in Gender Male Birthday 25-10-2002 (22 years) Location GU27JH, …" at bounding box center [372, 166] width 141 height 178
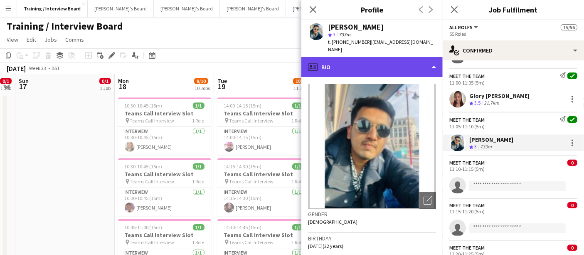
click at [389, 62] on div "profile Bio" at bounding box center [372, 67] width 141 height 20
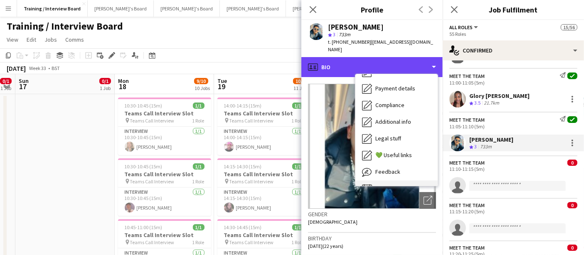
scroll to position [111, 0]
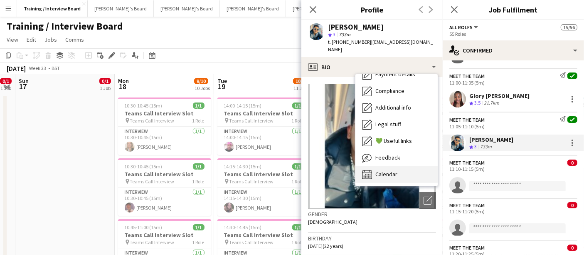
click at [386, 170] on span "Calendar" at bounding box center [387, 173] width 22 height 7
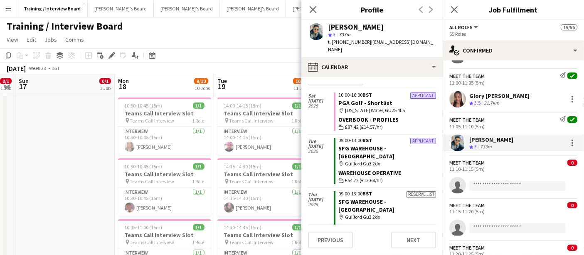
scroll to position [0, 0]
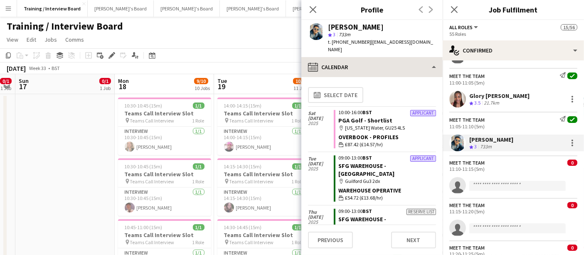
click at [381, 68] on div "calendar-full Calendar Bio Bio Company application Company application Employme…" at bounding box center [372, 156] width 141 height 198
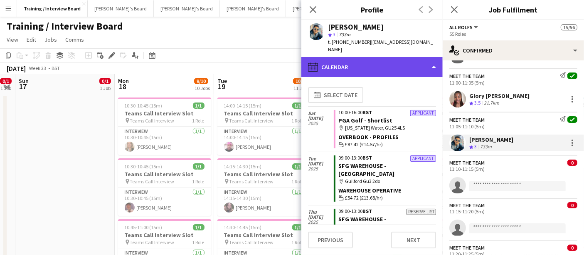
click at [383, 63] on div "calendar-full Calendar" at bounding box center [372, 67] width 141 height 20
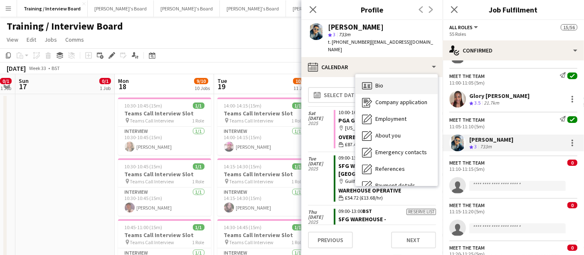
click at [396, 77] on div "Bio Bio" at bounding box center [397, 85] width 82 height 17
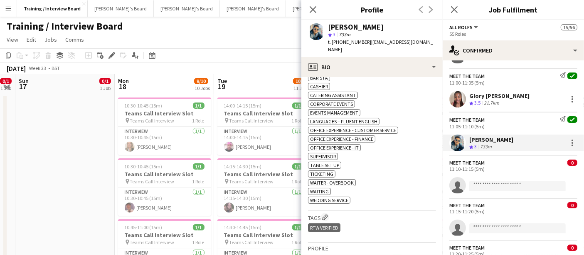
scroll to position [323, 0]
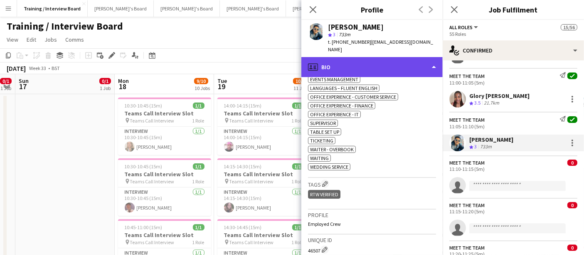
click at [384, 62] on div "profile Bio" at bounding box center [372, 67] width 141 height 20
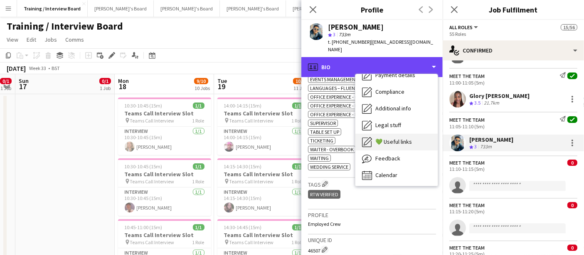
scroll to position [111, 0]
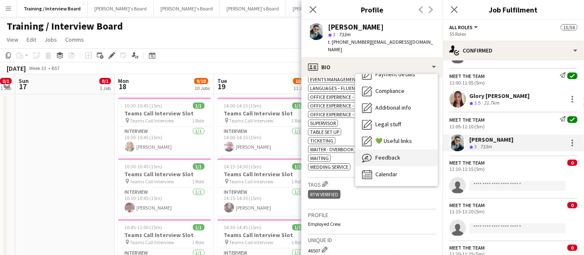
click at [393, 155] on div "Feedback Feedback" at bounding box center [397, 157] width 82 height 17
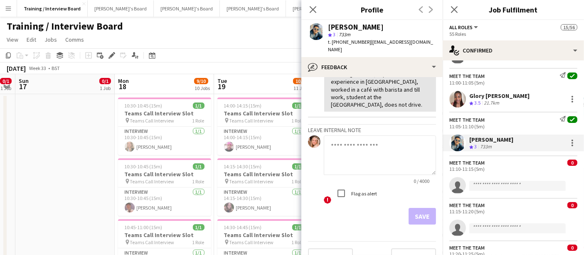
scroll to position [0, 0]
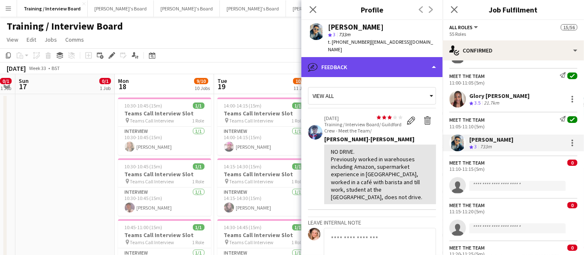
click at [336, 57] on div "bubble-pencil Feedback" at bounding box center [372, 67] width 141 height 20
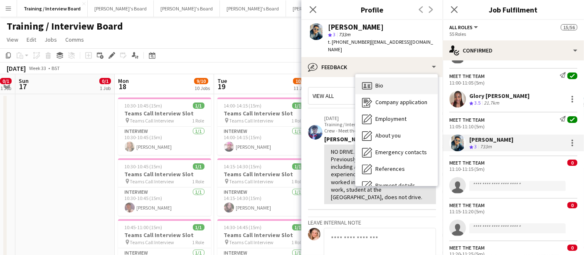
click at [401, 84] on div "Bio Bio" at bounding box center [397, 85] width 82 height 17
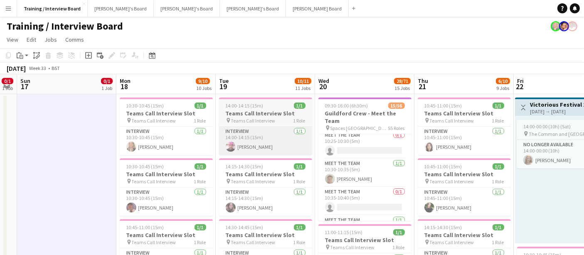
scroll to position [185, 0]
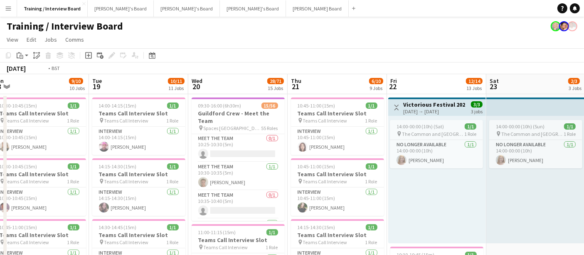
drag, startPoint x: 537, startPoint y: 189, endPoint x: 404, endPoint y: 190, distance: 132.3
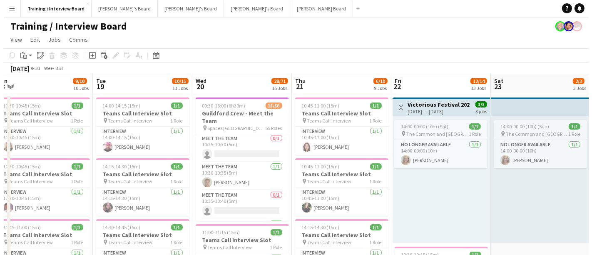
scroll to position [0, 311]
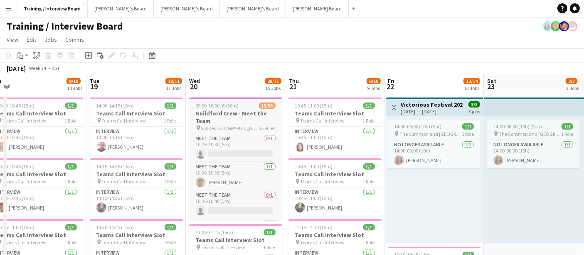
click at [262, 98] on div at bounding box center [235, 98] width 93 height 2
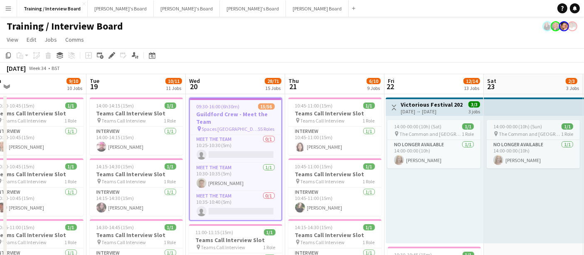
click at [262, 98] on app-job-card "09:30-16:00 (6h30m) 15/56 Guildford Crew - Meet the Team pin Spaces Guildford S…" at bounding box center [235, 158] width 93 height 123
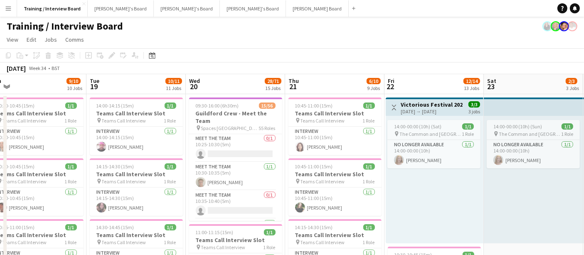
click at [36, 63] on div "August 2025 Week 34 • BST" at bounding box center [33, 68] width 67 height 12
drag, startPoint x: 71, startPoint y: 40, endPoint x: 89, endPoint y: 7, distance: 37.4
drag, startPoint x: 89, startPoint y: 7, endPoint x: 104, endPoint y: 10, distance: 14.8
click at [104, 10] on button "Jakub's Board Close" at bounding box center [121, 8] width 66 height 16
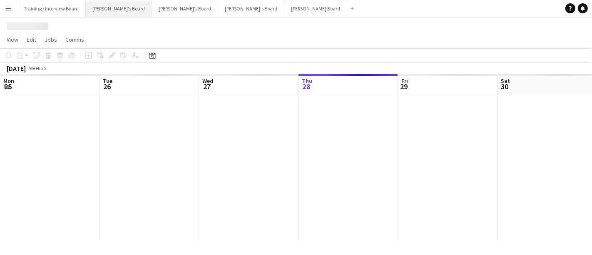
scroll to position [0, 198]
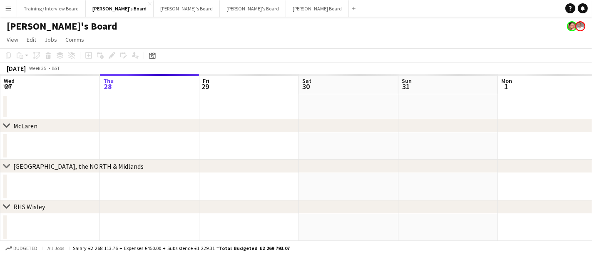
click at [519, 229] on html "Menu Boards Boards Boards All jobs Status Workforce Workforce My Workforce Recr…" at bounding box center [296, 127] width 592 height 255
click at [361, 3] on app-navbar "Menu Boards Boards Boards All jobs Status Workforce Workforce My Workforce Recr…" at bounding box center [296, 8] width 592 height 17
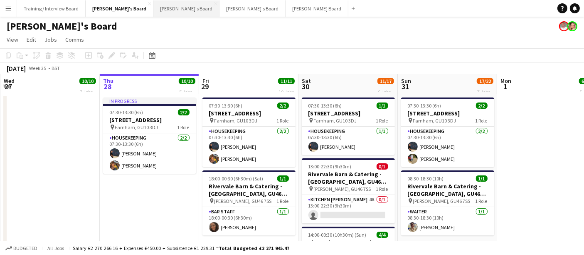
click at [158, 9] on button "Caitlin's Board Close" at bounding box center [186, 8] width 66 height 16
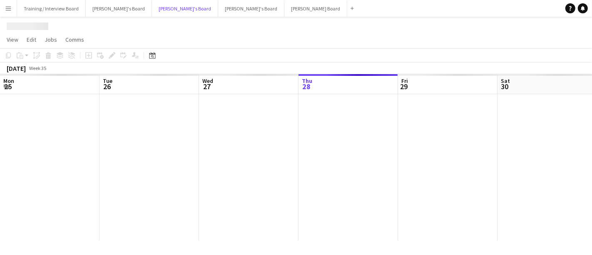
scroll to position [0, 198]
